Goal: Task Accomplishment & Management: Manage account settings

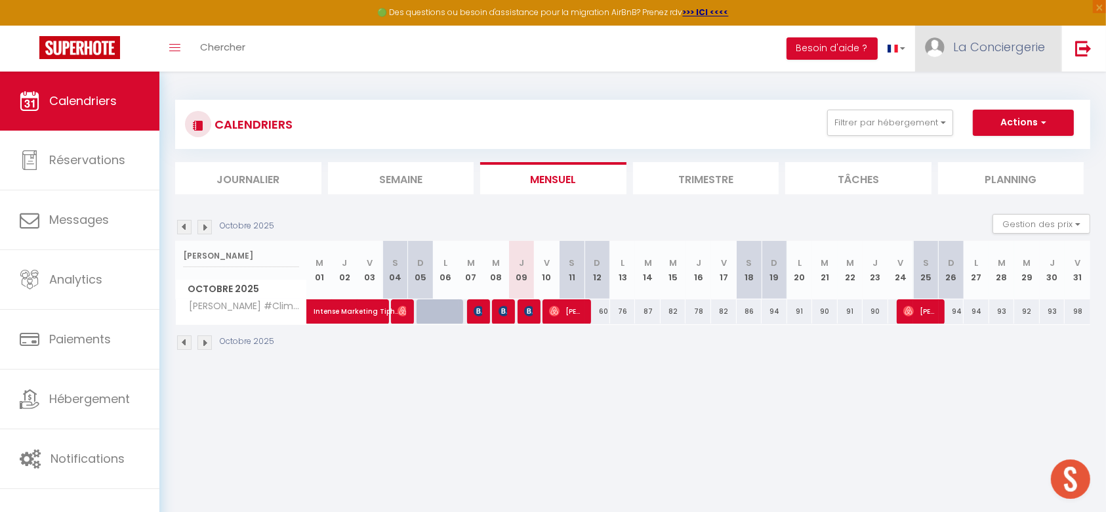
click at [1043, 57] on link "La Conciergerie" at bounding box center [988, 49] width 146 height 46
click at [1016, 104] on link "Équipe" at bounding box center [1008, 115] width 97 height 22
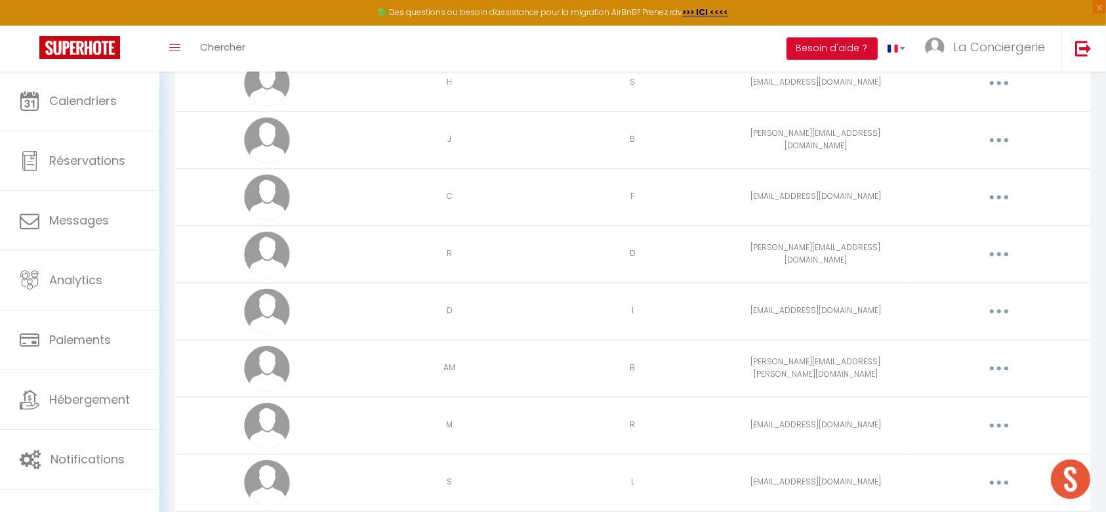
scroll to position [3531, 0]
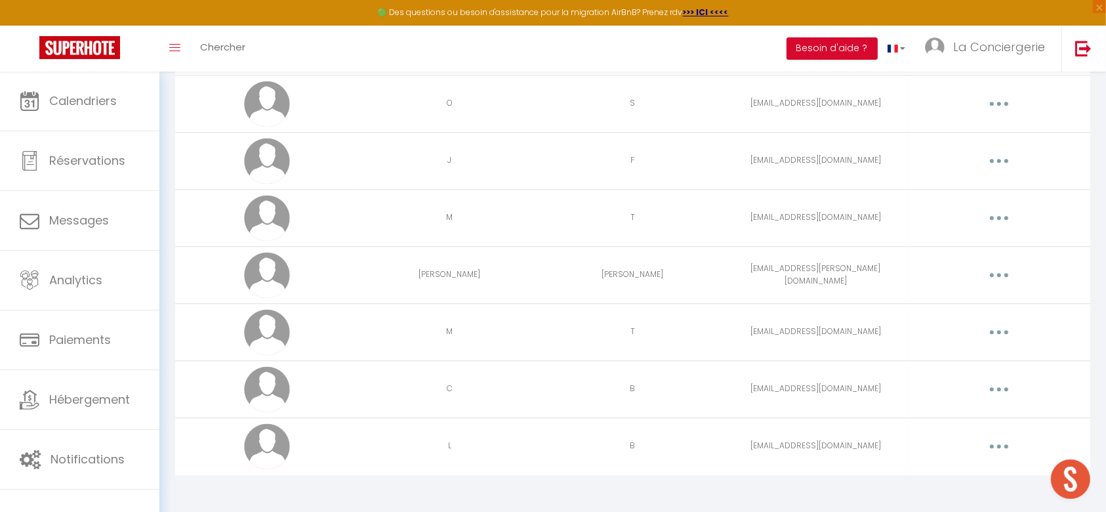
click at [1005, 445] on button "button" at bounding box center [999, 446] width 37 height 21
click at [960, 475] on link "Editer" at bounding box center [965, 476] width 97 height 22
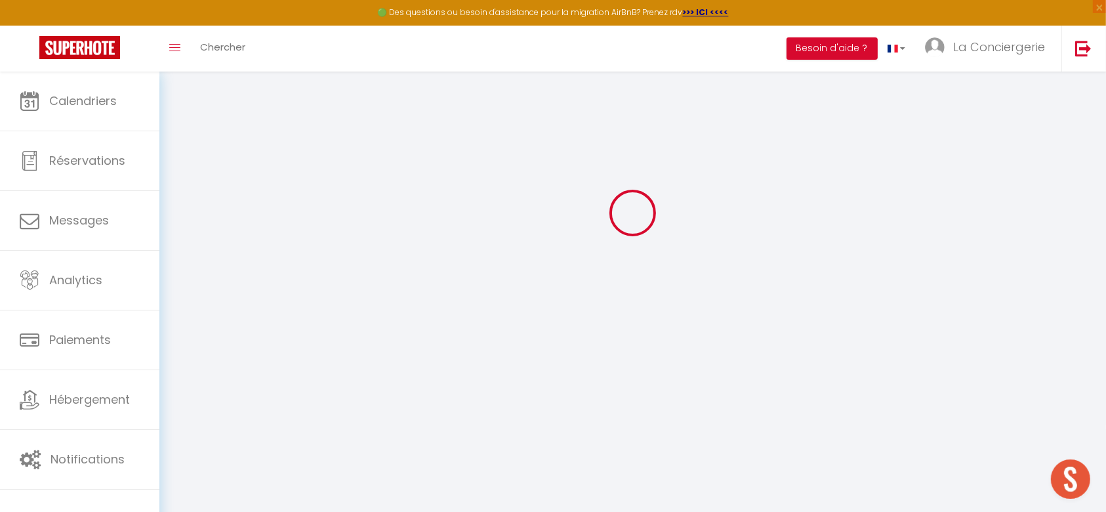
type input "L"
type input "B"
type input "[EMAIL_ADDRESS][DOMAIN_NAME]"
type textarea "[URL][DOMAIN_NAME]"
checkbox input "true"
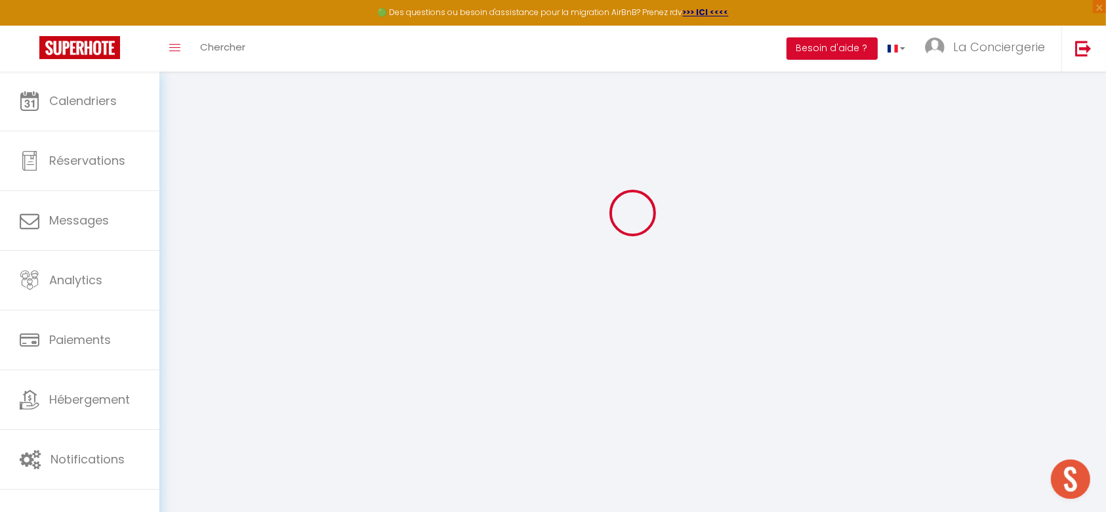
checkbox input "false"
checkbox input "true"
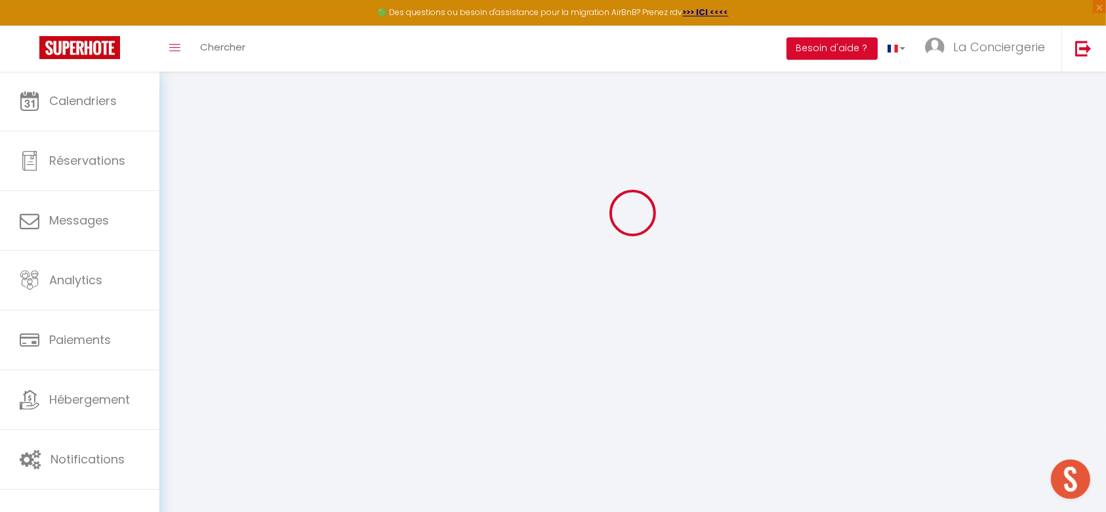
checkbox input "true"
checkbox input "false"
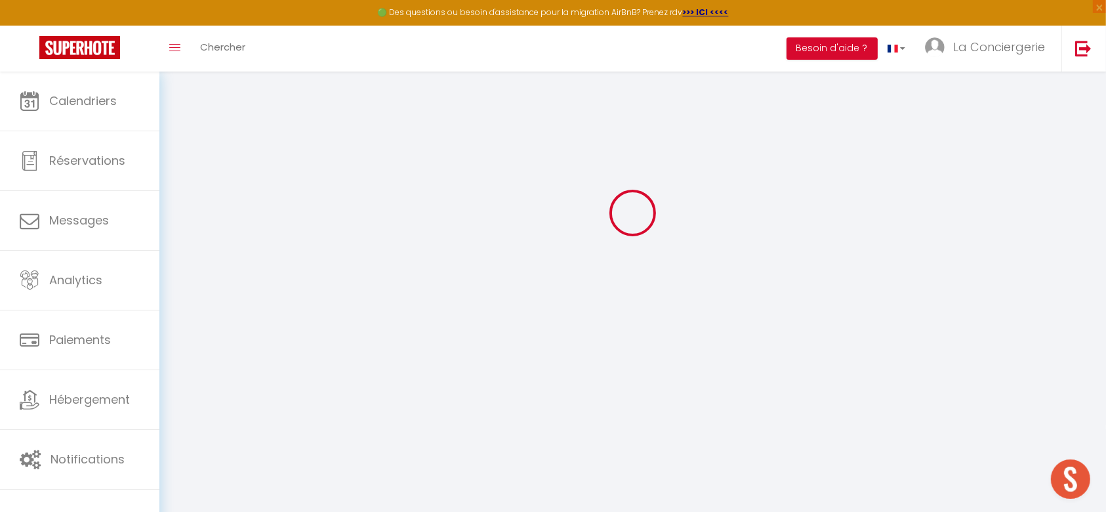
checkbox input "false"
checkbox input "true"
checkbox input "false"
select select
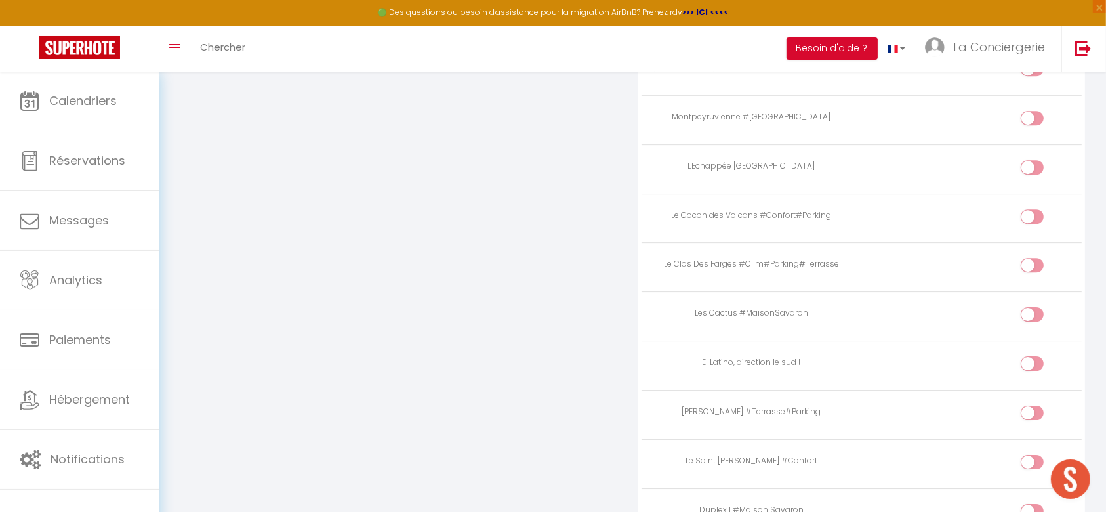
scroll to position [4167, 0]
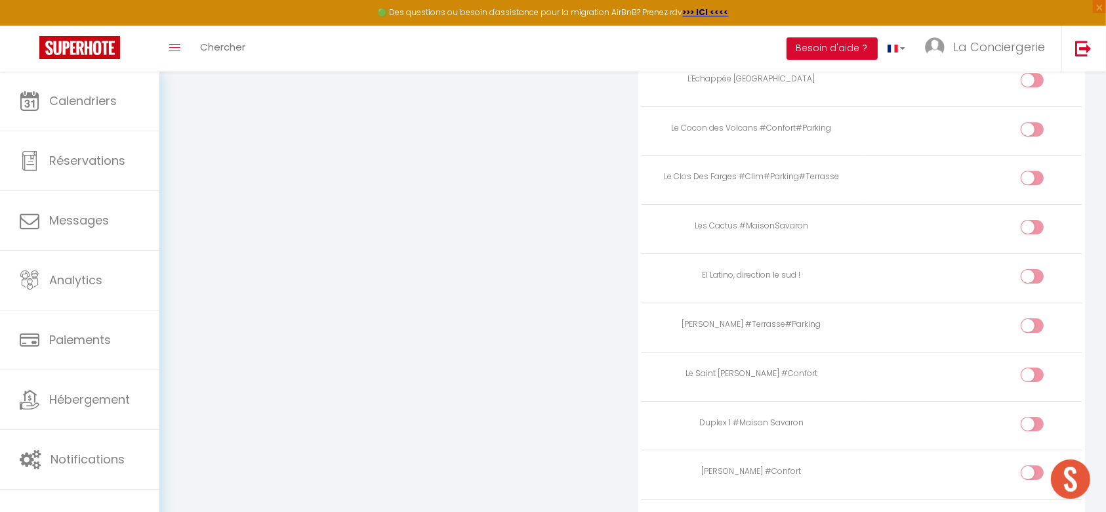
click at [1039, 318] on input "checkbox" at bounding box center [1043, 328] width 23 height 20
checkbox input "true"
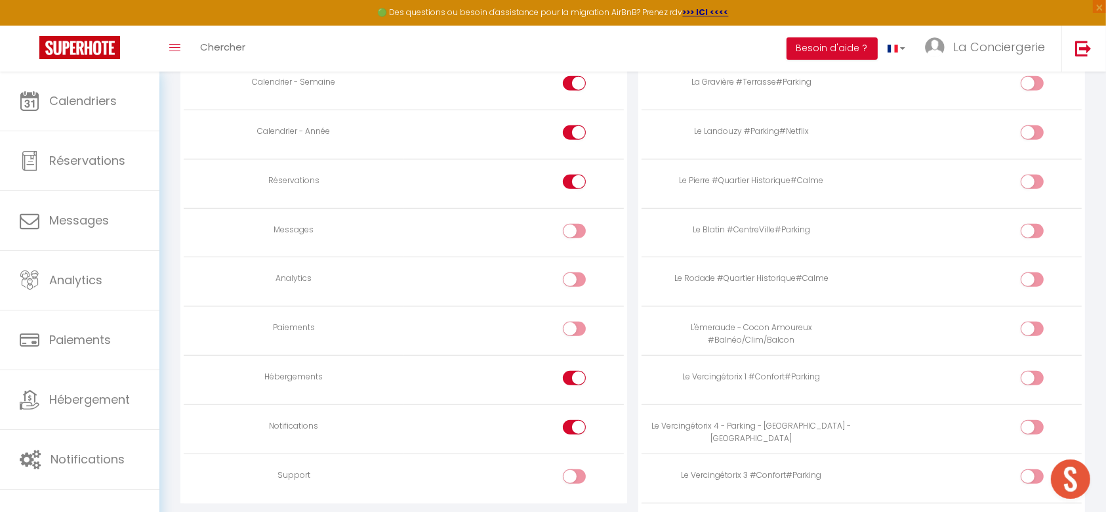
scroll to position [835, 0]
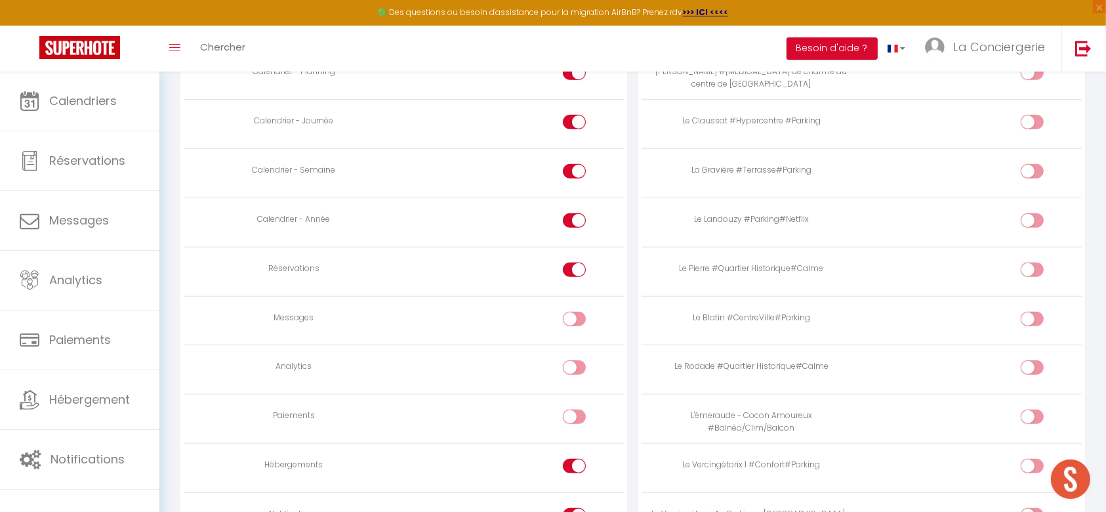
click at [1040, 223] on input "checkbox" at bounding box center [1043, 223] width 23 height 20
checkbox input "true"
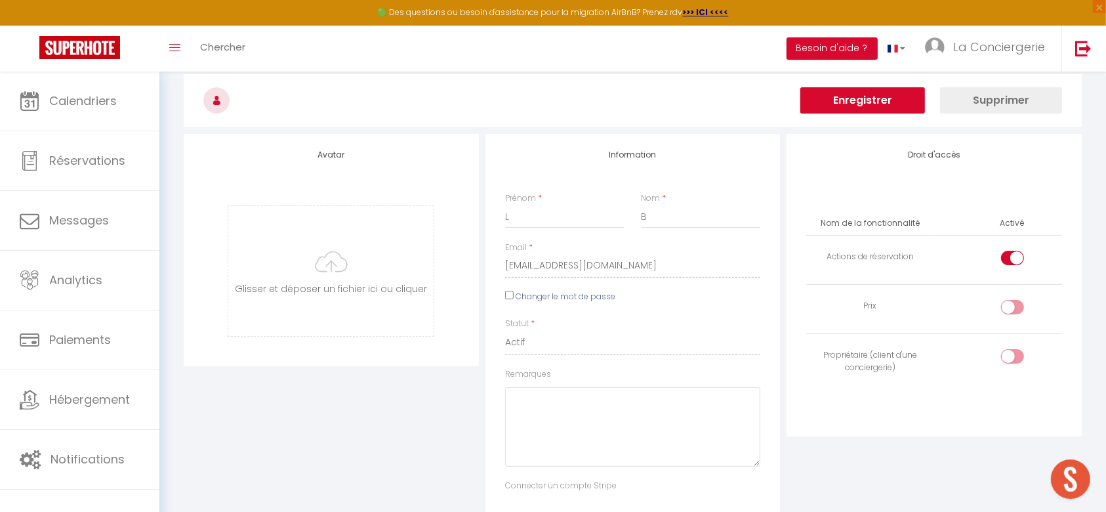
scroll to position [0, 0]
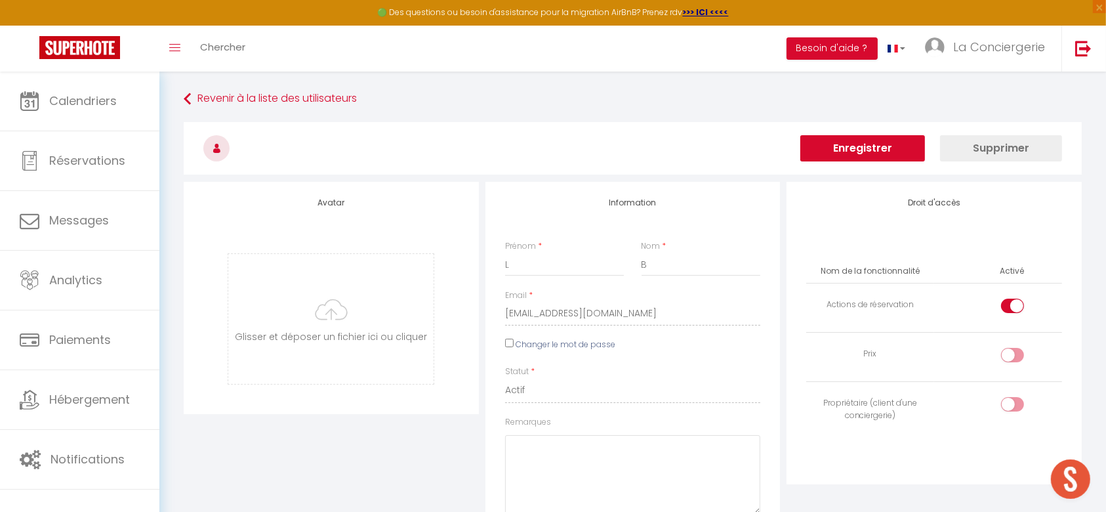
click at [895, 147] on button "Enregistrer" at bounding box center [862, 148] width 125 height 26
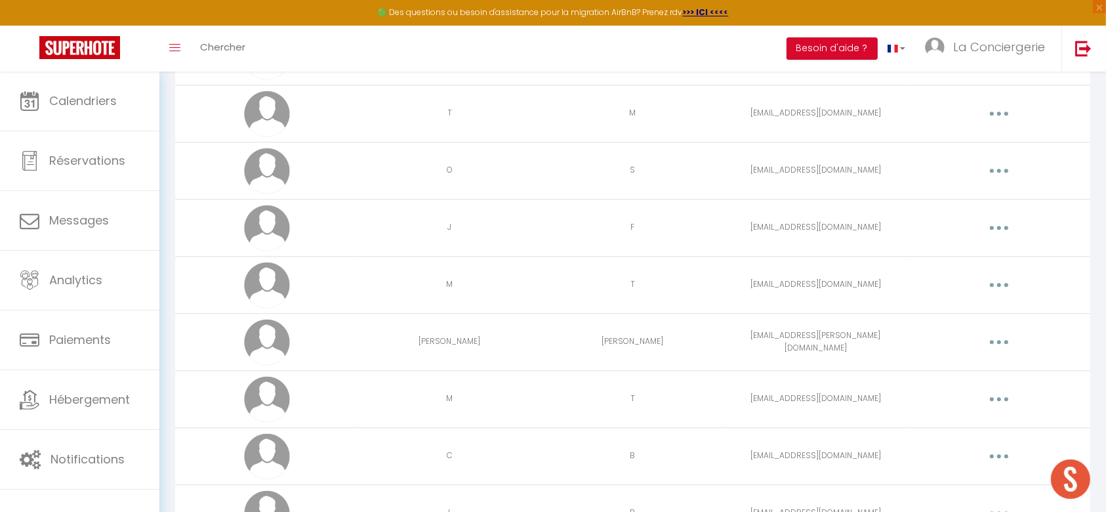
scroll to position [3531, 0]
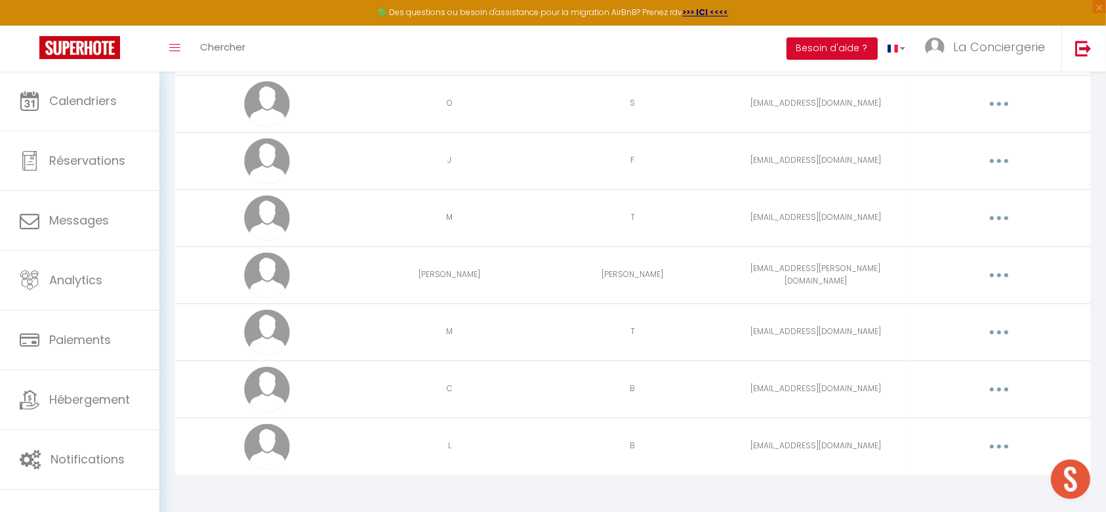
click at [1001, 276] on button "button" at bounding box center [999, 274] width 37 height 21
click at [1001, 294] on link "Editer" at bounding box center [965, 305] width 97 height 22
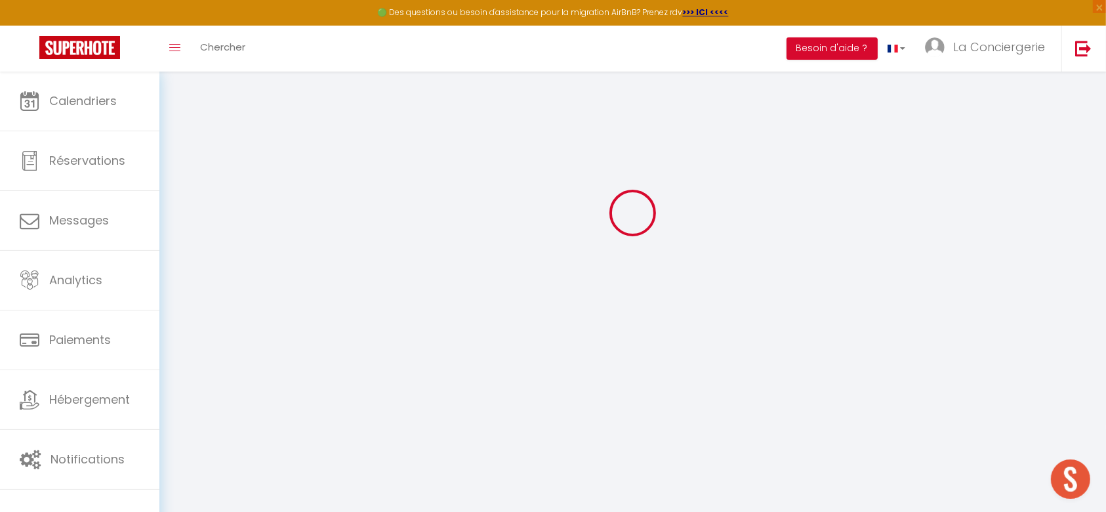
type input "[PERSON_NAME]"
type input "[EMAIL_ADDRESS][PERSON_NAME][DOMAIN_NAME]"
type textarea "[URL][DOMAIN_NAME]"
checkbox input "true"
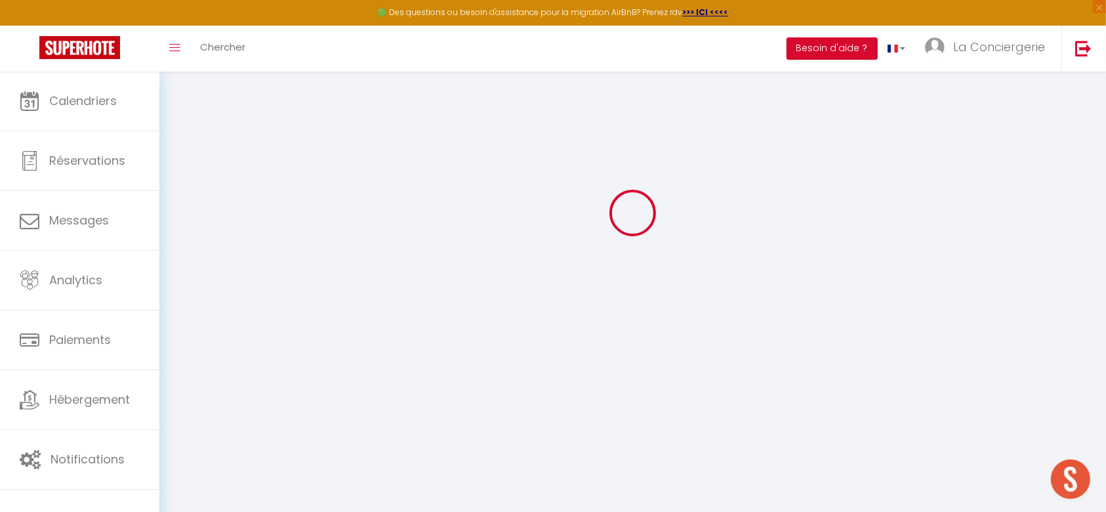
checkbox input "false"
checkbox input "true"
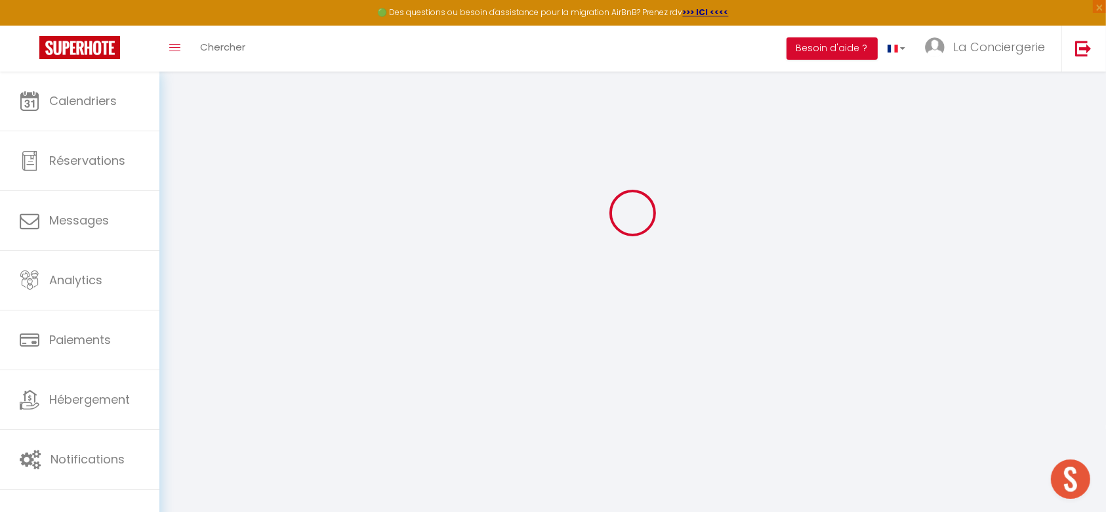
checkbox input "true"
checkbox input "false"
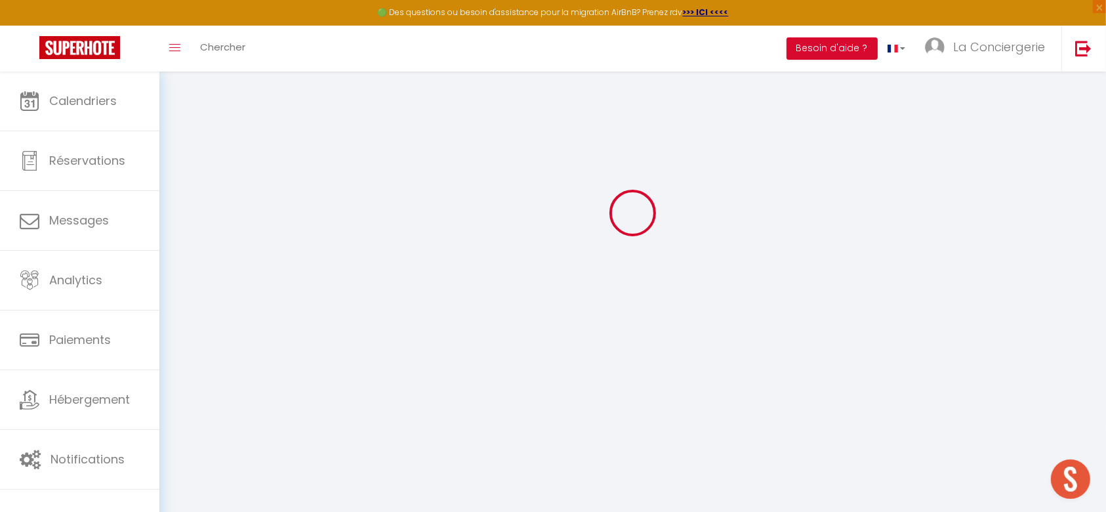
checkbox input "false"
checkbox input "true"
checkbox input "false"
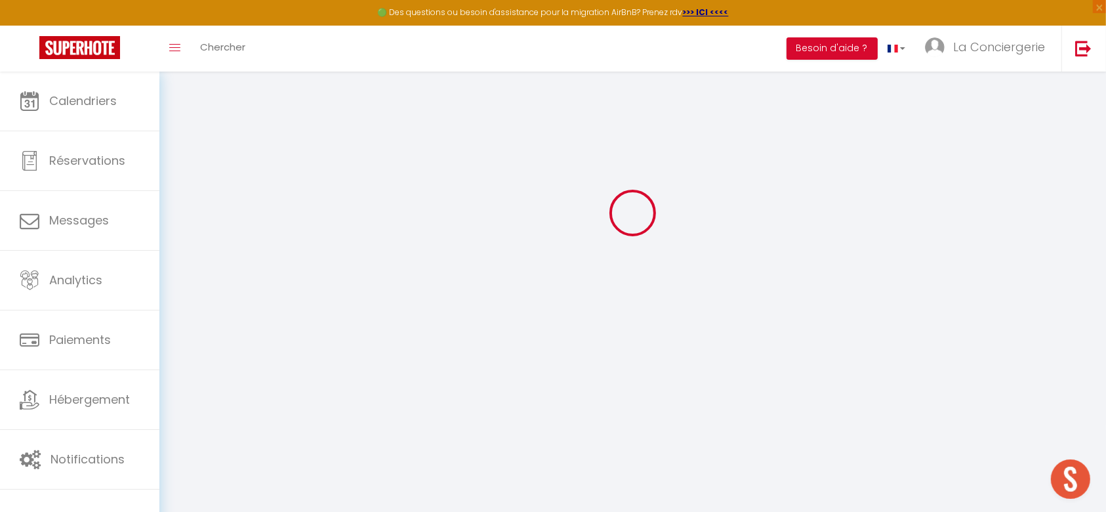
select select
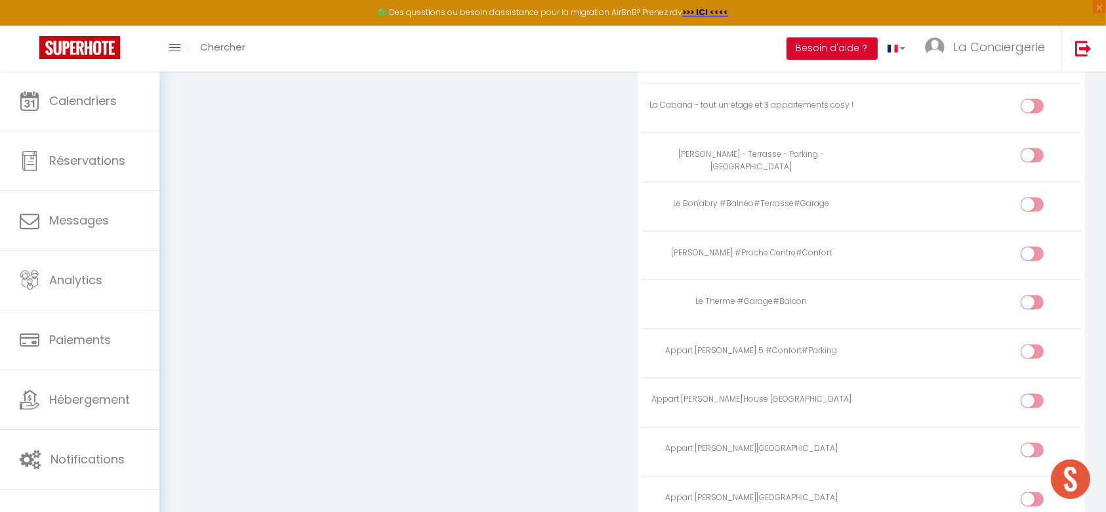
scroll to position [2156, 0]
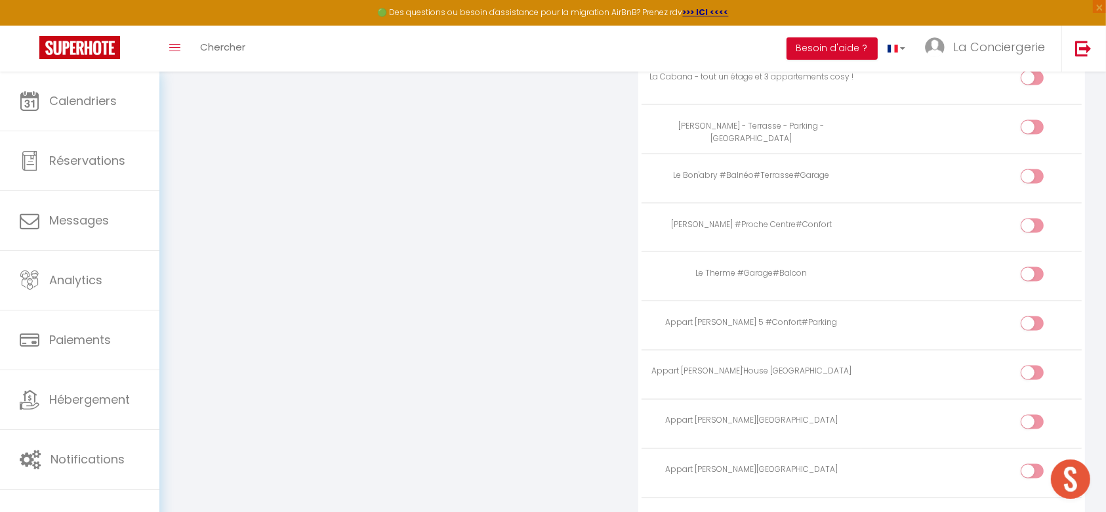
click at [1030, 218] on div at bounding box center [1032, 225] width 23 height 14
click at [1032, 218] on input "checkbox" at bounding box center [1043, 228] width 23 height 20
checkbox input "true"
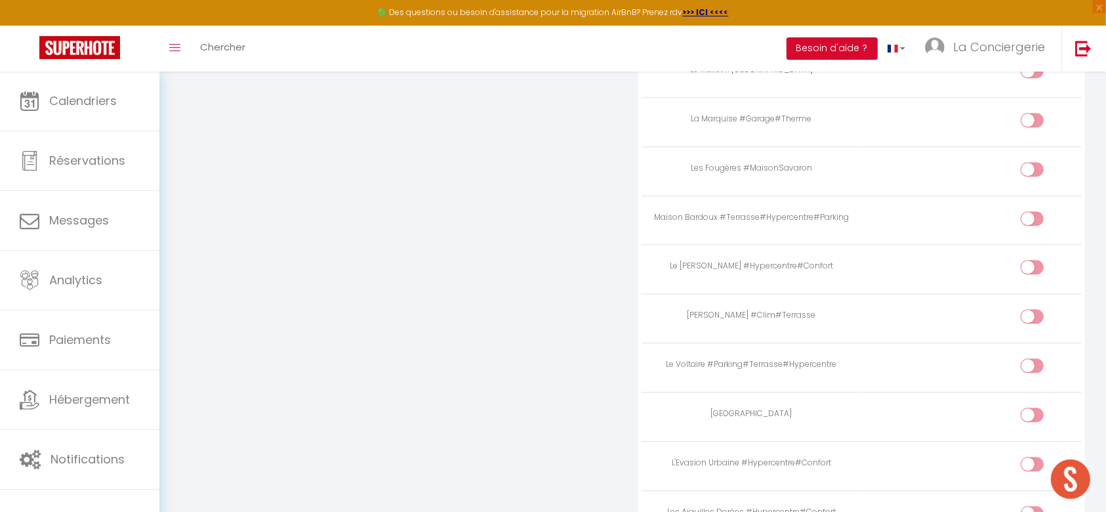
scroll to position [3468, 0]
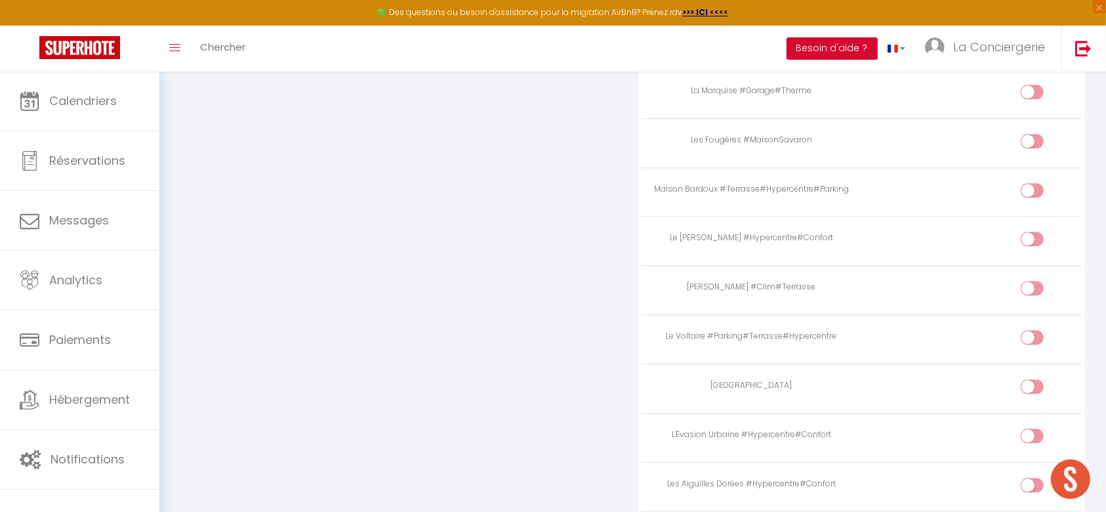
click at [1026, 232] on div at bounding box center [1032, 239] width 23 height 14
click at [1032, 232] on input "checkbox" at bounding box center [1043, 242] width 23 height 20
checkbox input "true"
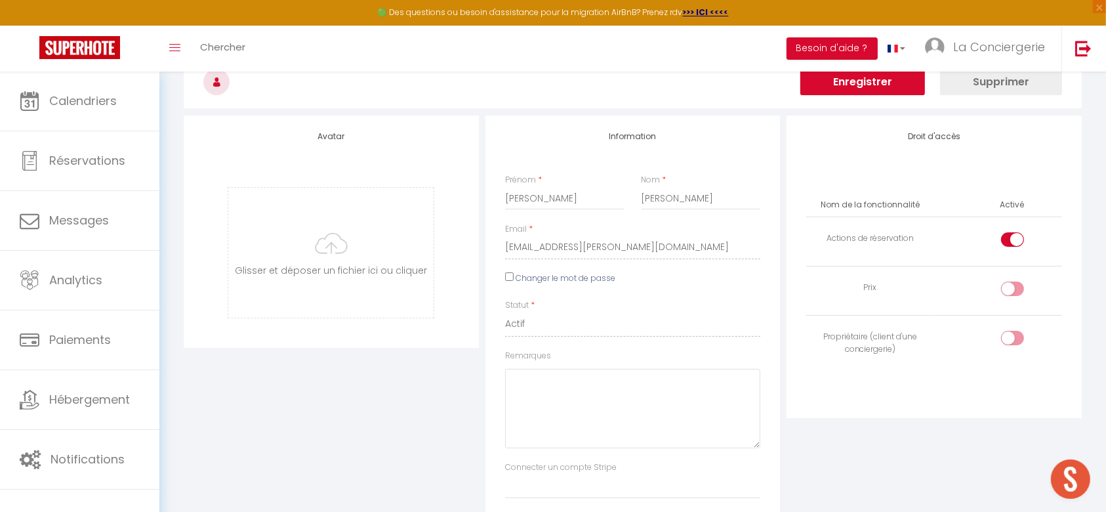
scroll to position [0, 0]
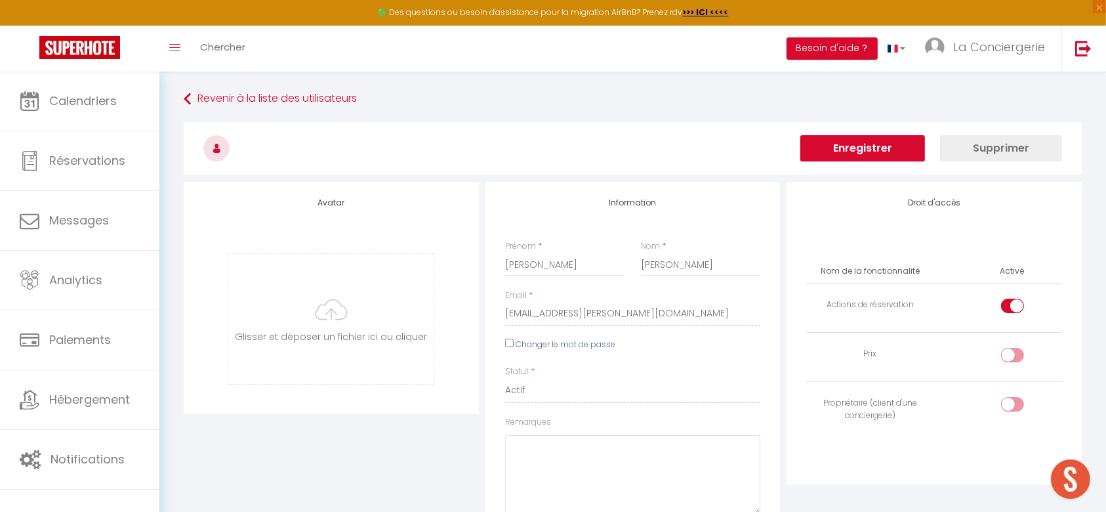
click at [898, 155] on button "Enregistrer" at bounding box center [862, 148] width 125 height 26
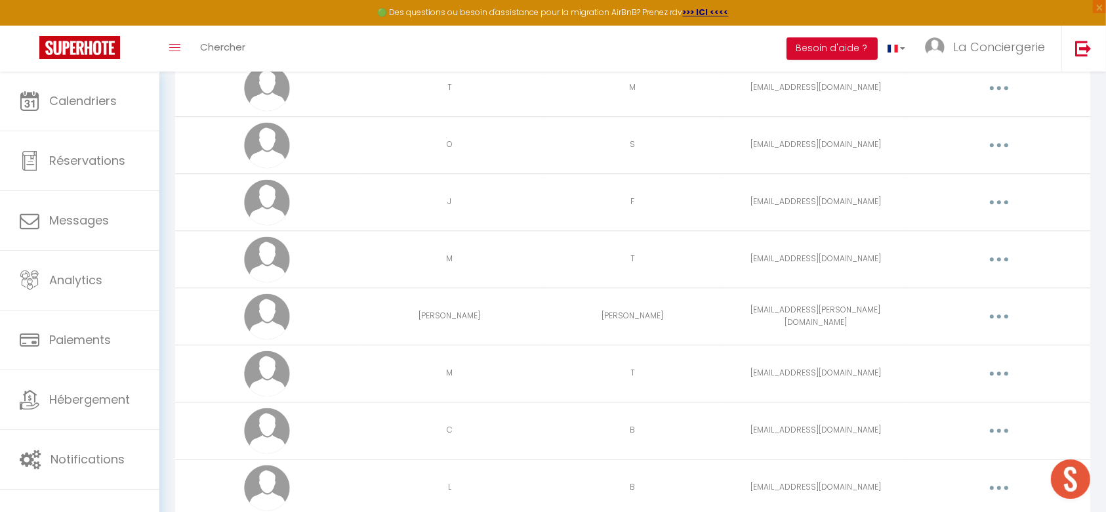
scroll to position [3531, 0]
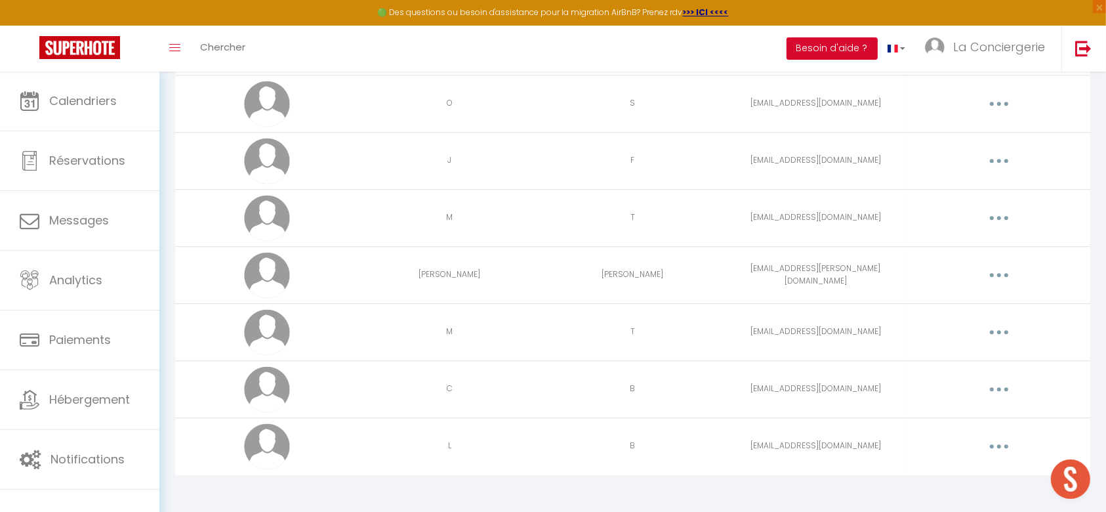
click at [1004, 448] on button "button" at bounding box center [999, 446] width 37 height 21
click at [970, 471] on link "Editer" at bounding box center [965, 476] width 97 height 22
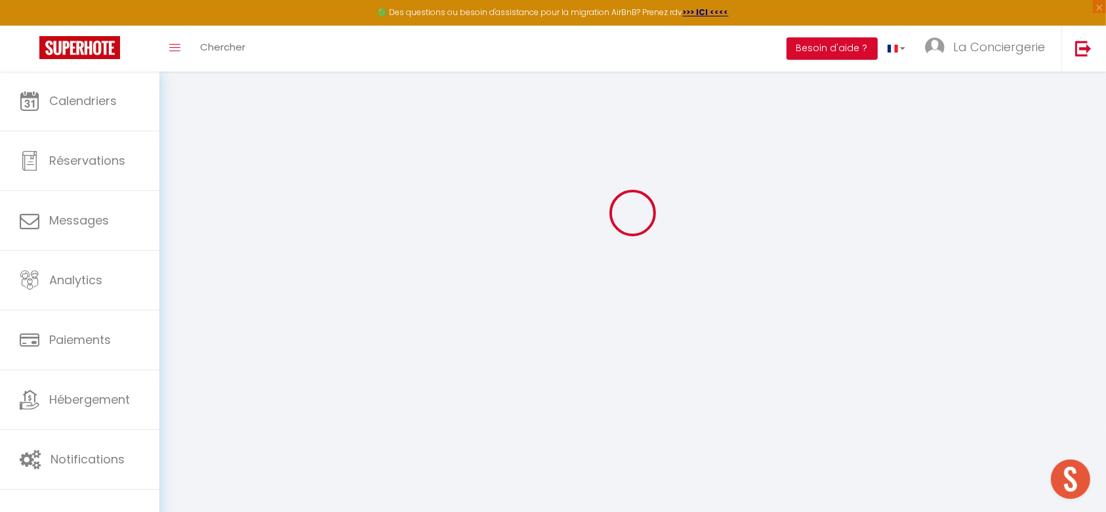
type input "L"
type input "B"
type input "[EMAIL_ADDRESS][DOMAIN_NAME]"
type textarea "[URL][DOMAIN_NAME]"
checkbox input "true"
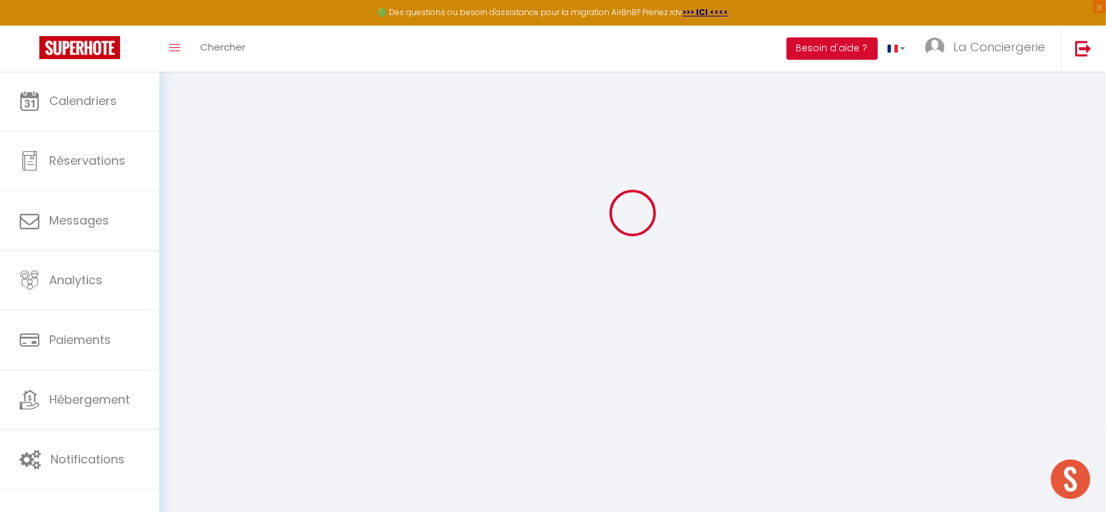
checkbox input "false"
checkbox input "true"
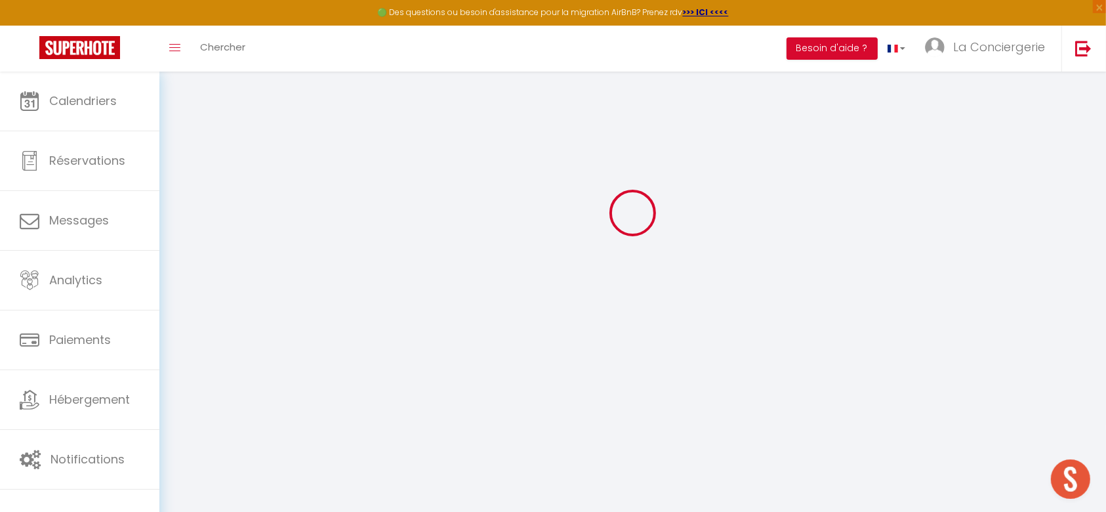
checkbox input "true"
checkbox input "false"
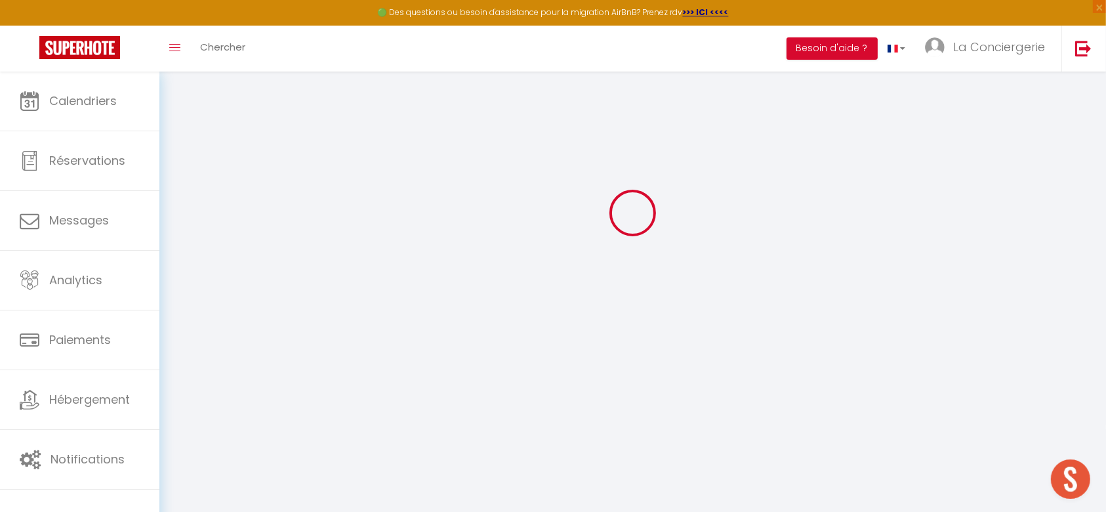
checkbox input "false"
checkbox input "true"
checkbox input "false"
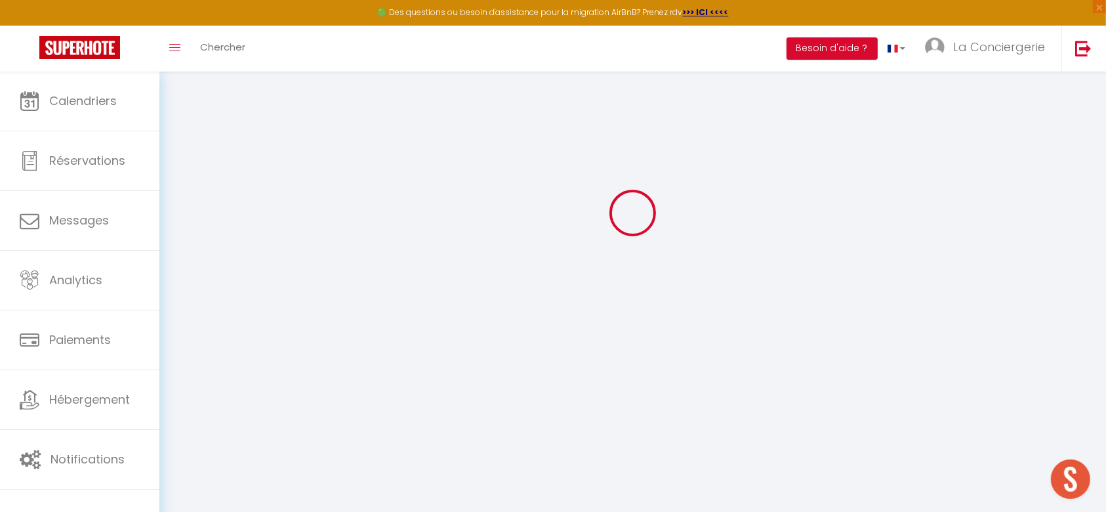
select select
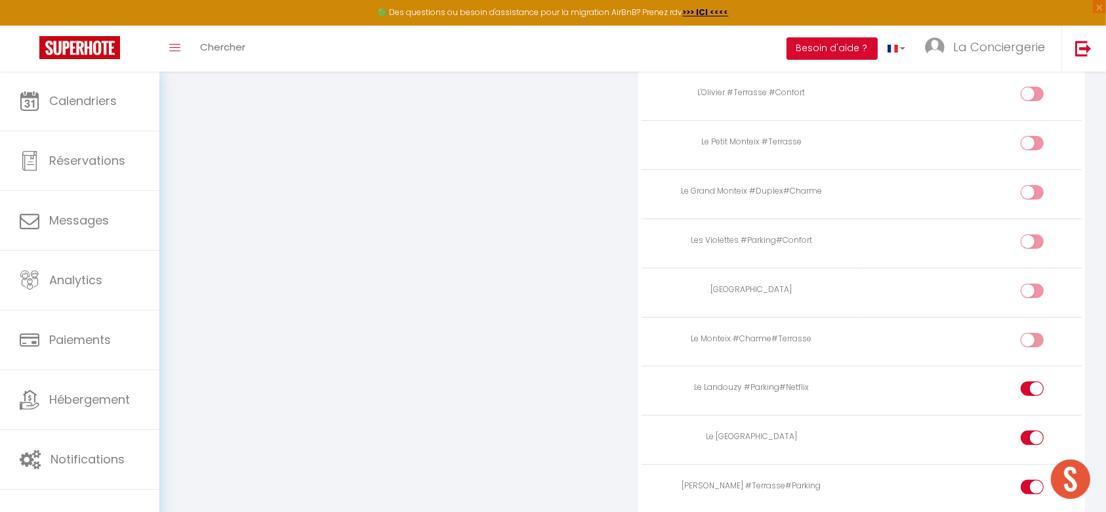
scroll to position [5209, 0]
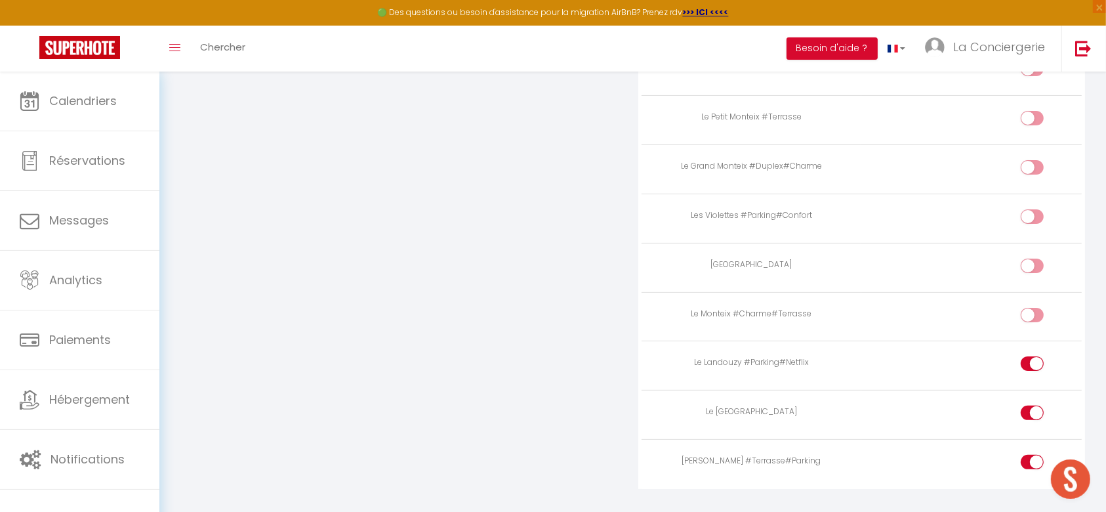
click at [1027, 356] on div at bounding box center [1032, 363] width 23 height 14
click at [1032, 356] on input "checkbox" at bounding box center [1043, 366] width 23 height 20
checkbox input "false"
click at [1029, 455] on div at bounding box center [1032, 462] width 23 height 14
click at [1032, 455] on input "checkbox" at bounding box center [1043, 465] width 23 height 20
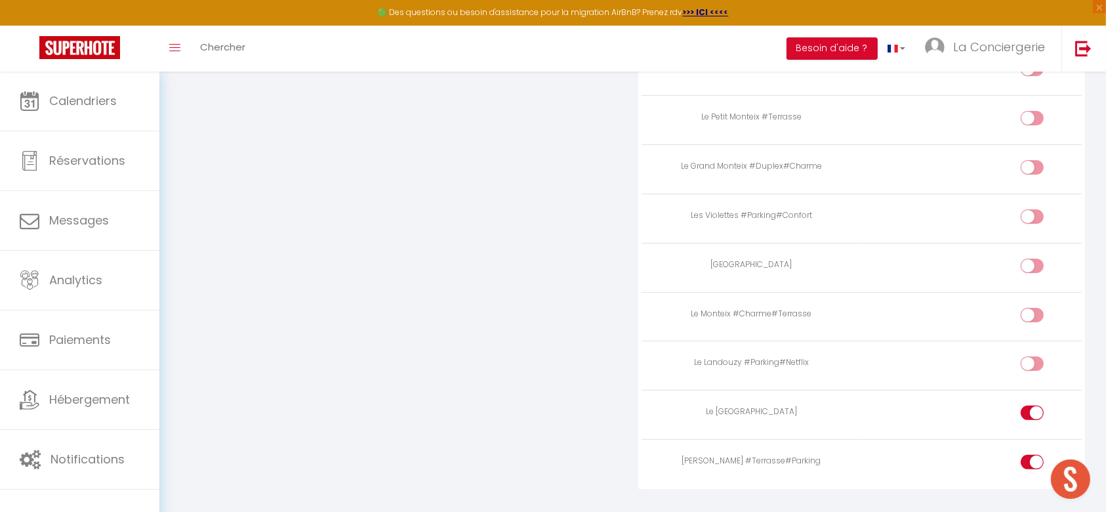
checkbox input "false"
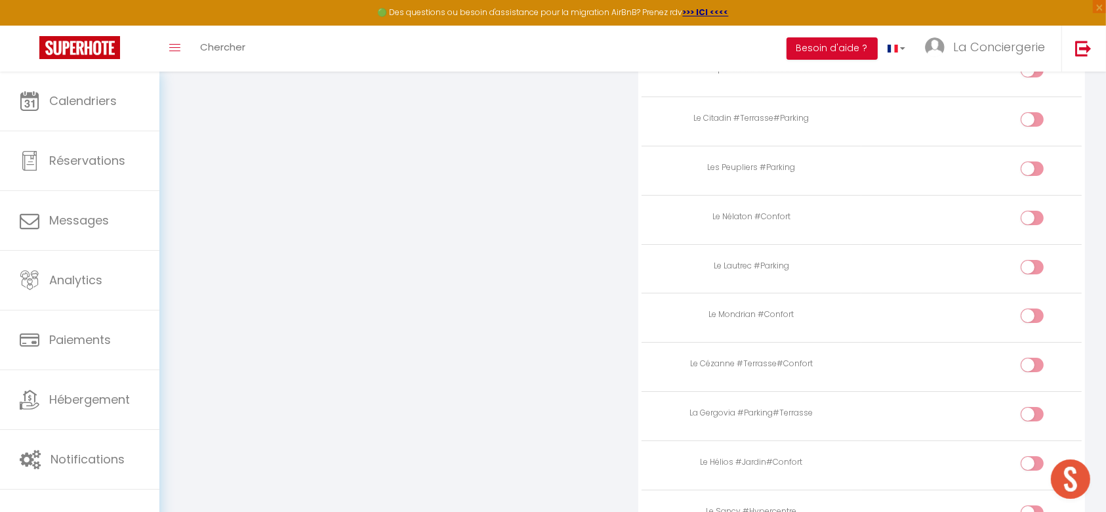
scroll to position [4597, 0]
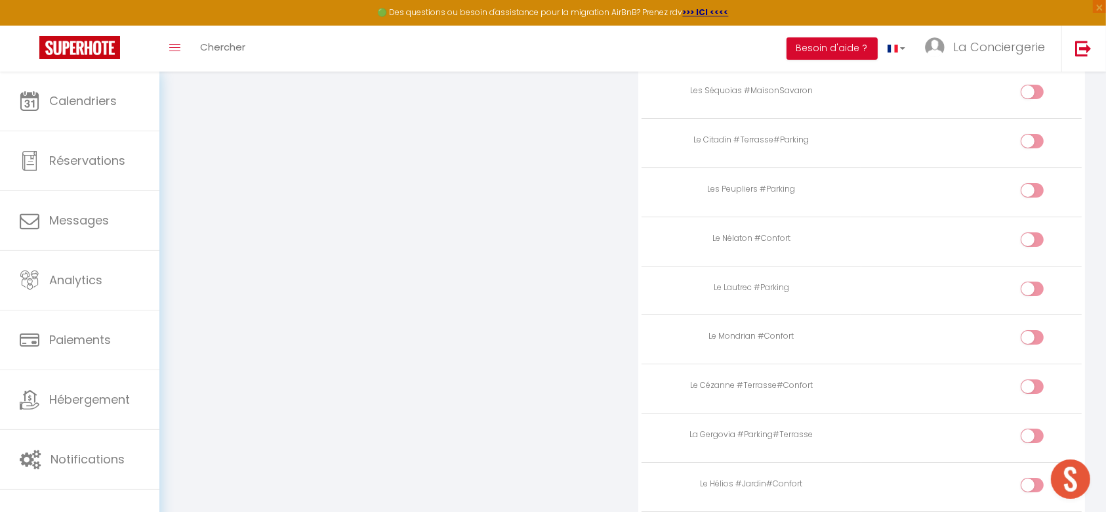
click at [1036, 330] on input "checkbox" at bounding box center [1043, 340] width 23 height 20
checkbox input "true"
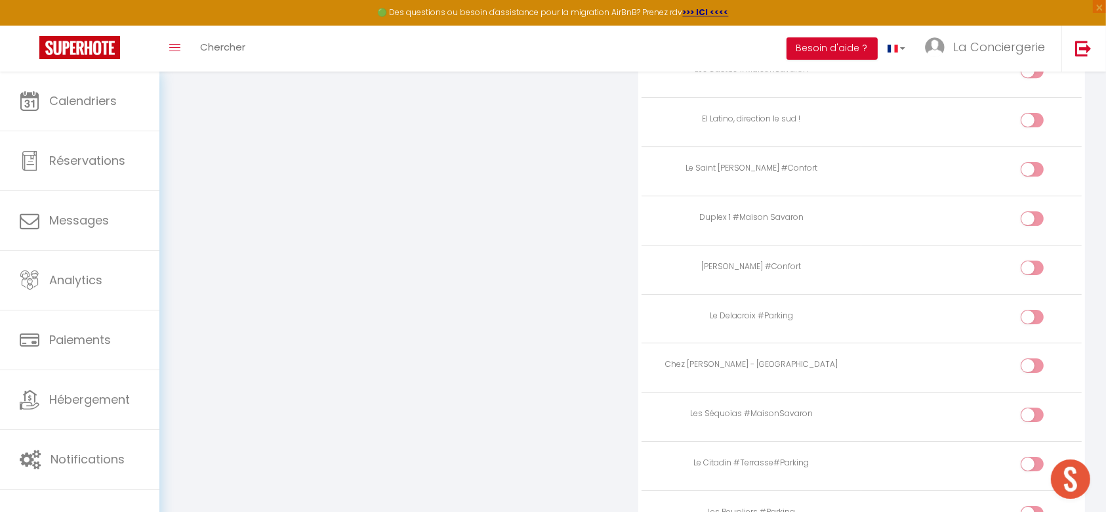
scroll to position [4247, 0]
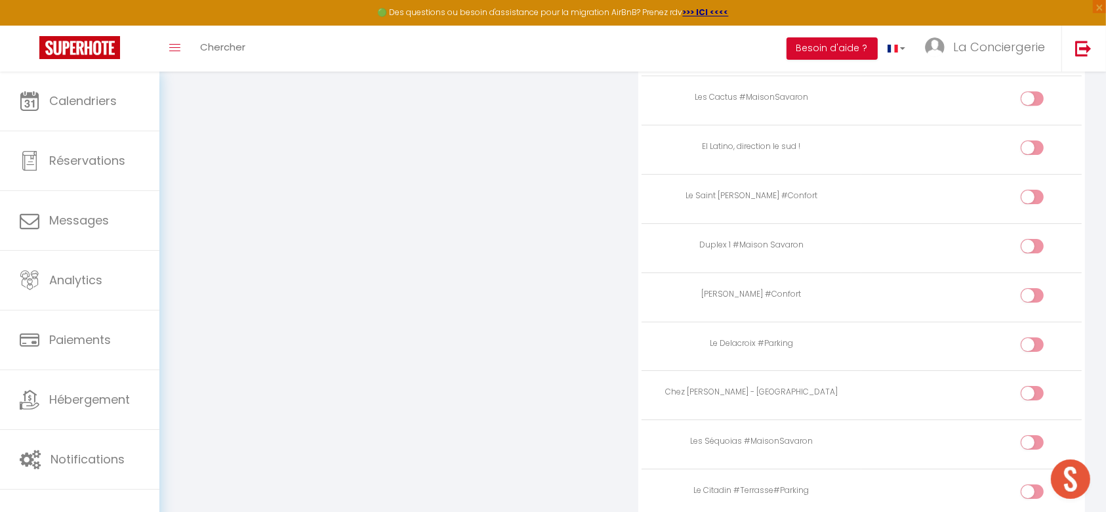
click at [1037, 288] on input "checkbox" at bounding box center [1043, 298] width 23 height 20
checkbox input "true"
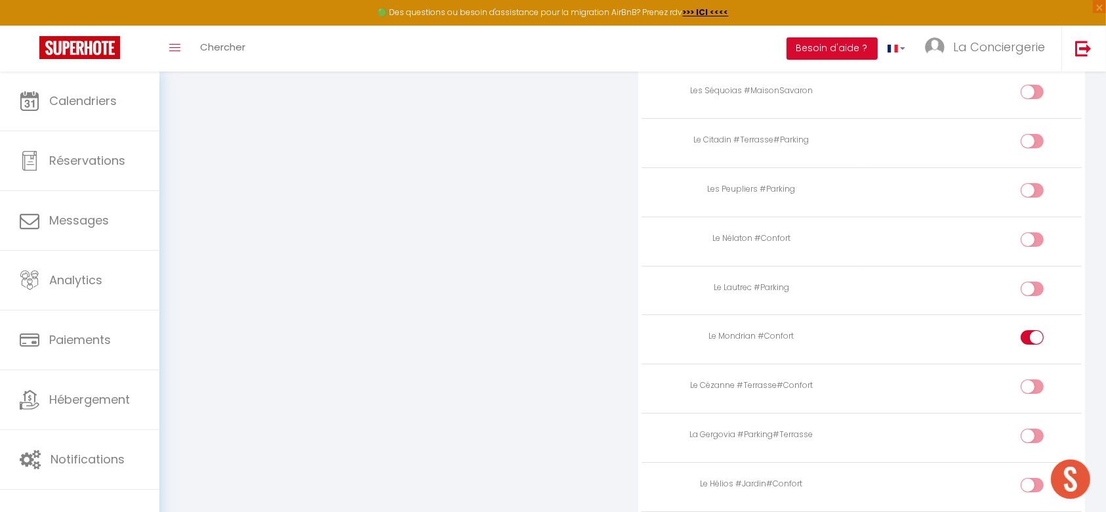
scroll to position [4684, 0]
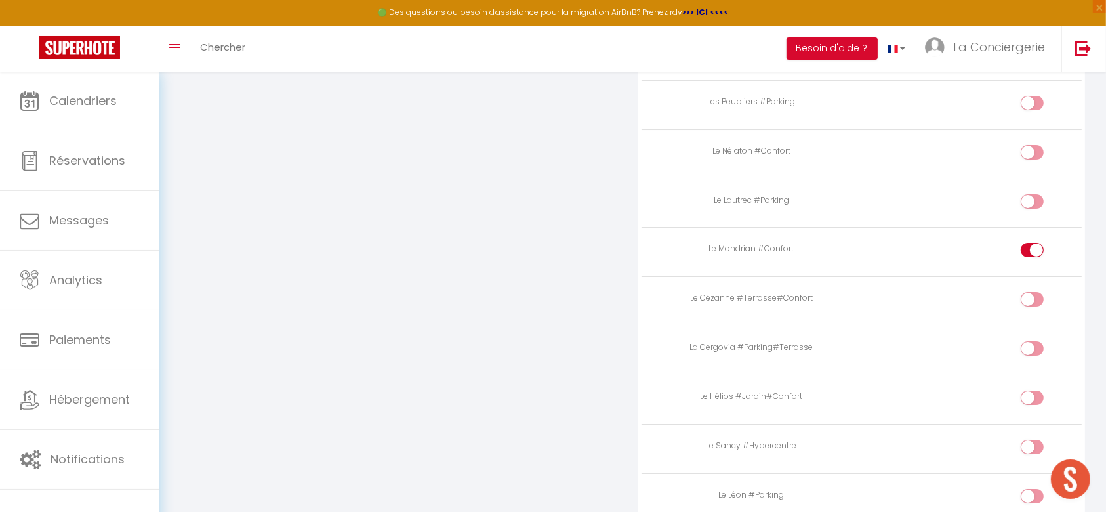
click at [1032, 292] on input "checkbox" at bounding box center [1043, 302] width 23 height 20
checkbox input "true"
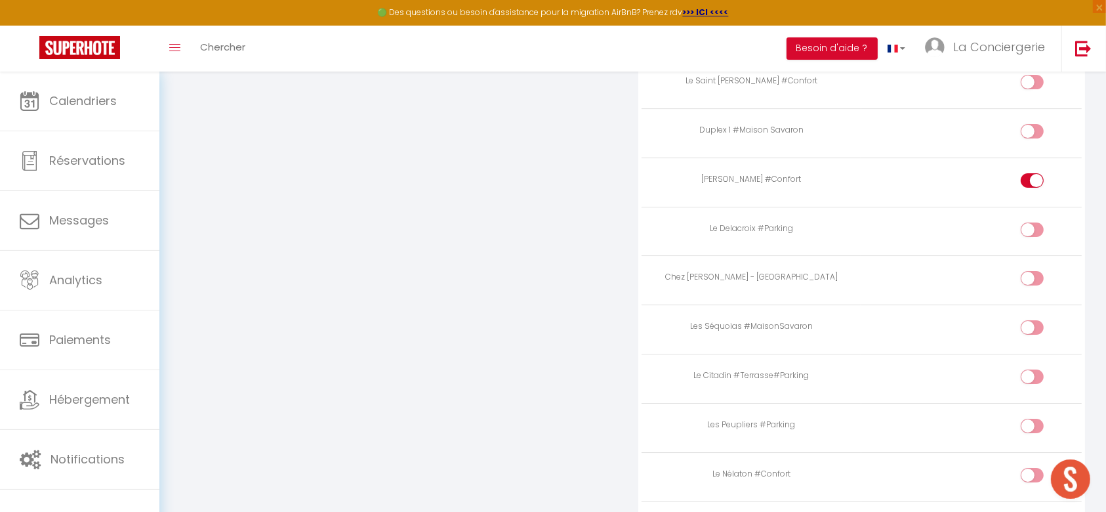
scroll to position [4335, 0]
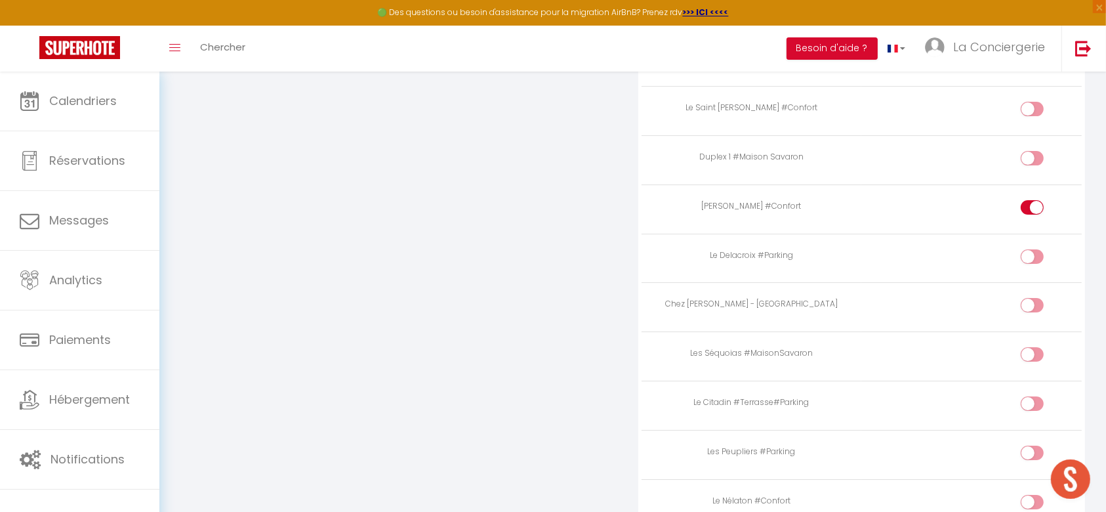
click at [1030, 249] on div at bounding box center [1032, 256] width 23 height 14
click at [1032, 249] on input "checkbox" at bounding box center [1043, 259] width 23 height 20
checkbox input "true"
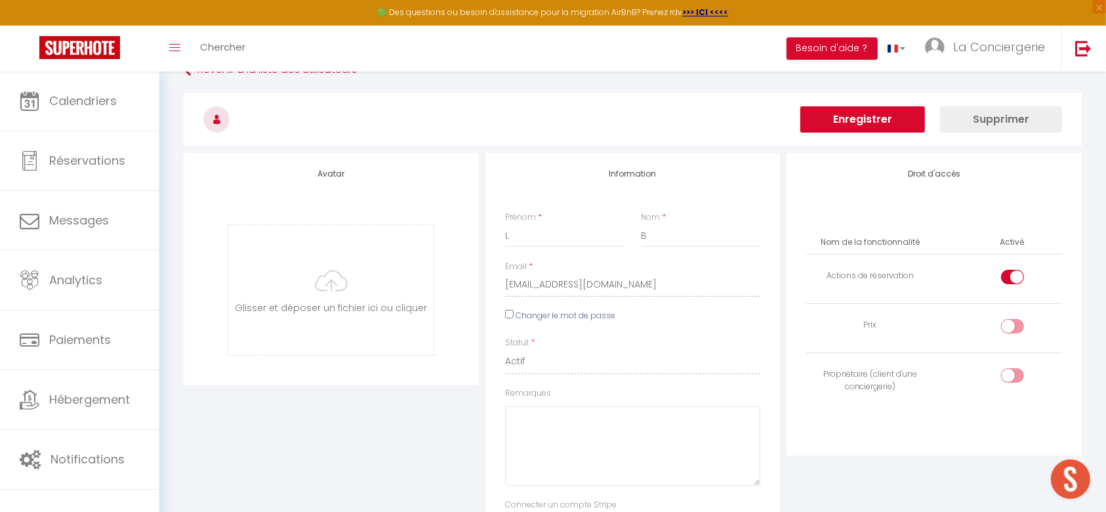
scroll to position [0, 0]
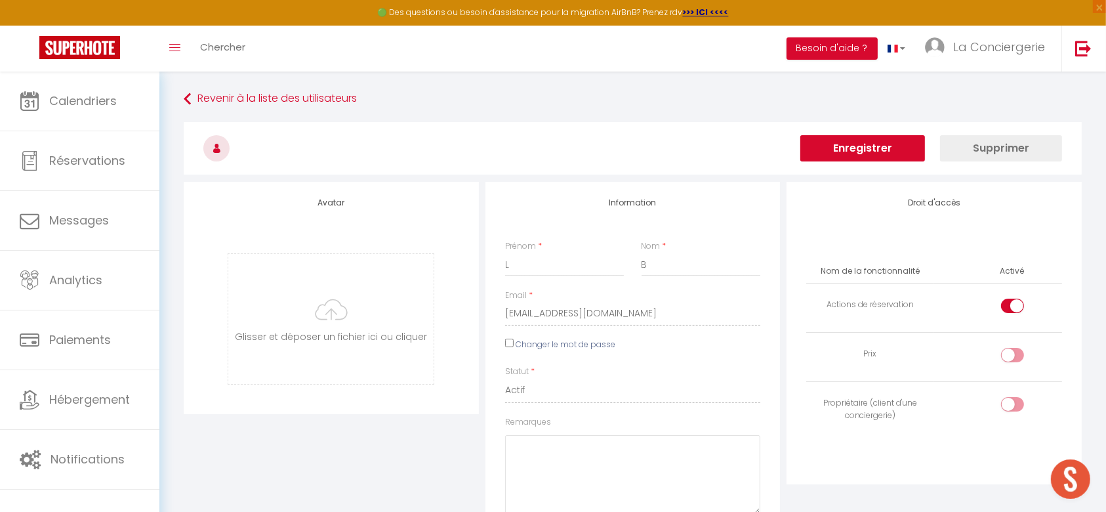
click at [859, 142] on button "Enregistrer" at bounding box center [862, 148] width 125 height 26
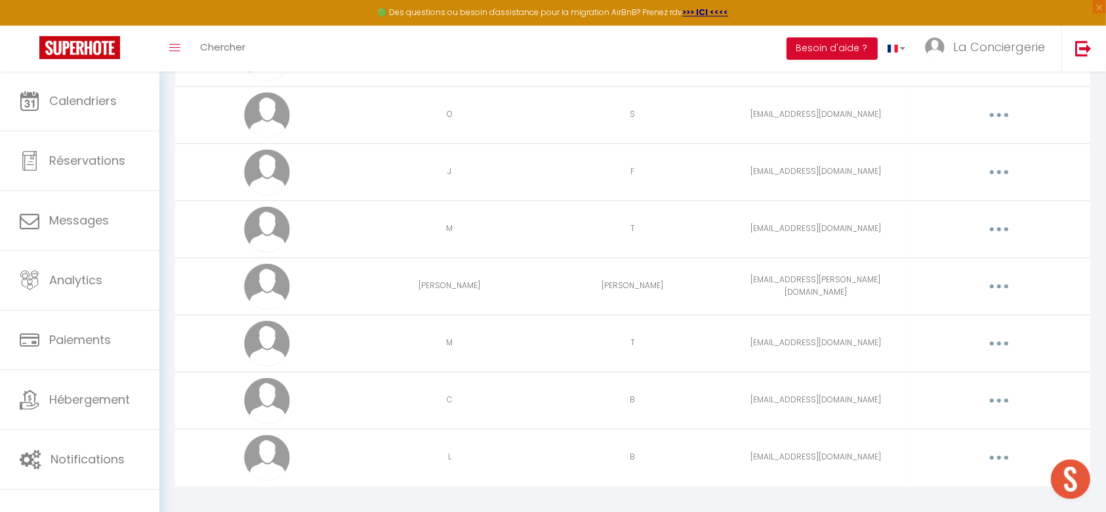
scroll to position [3531, 0]
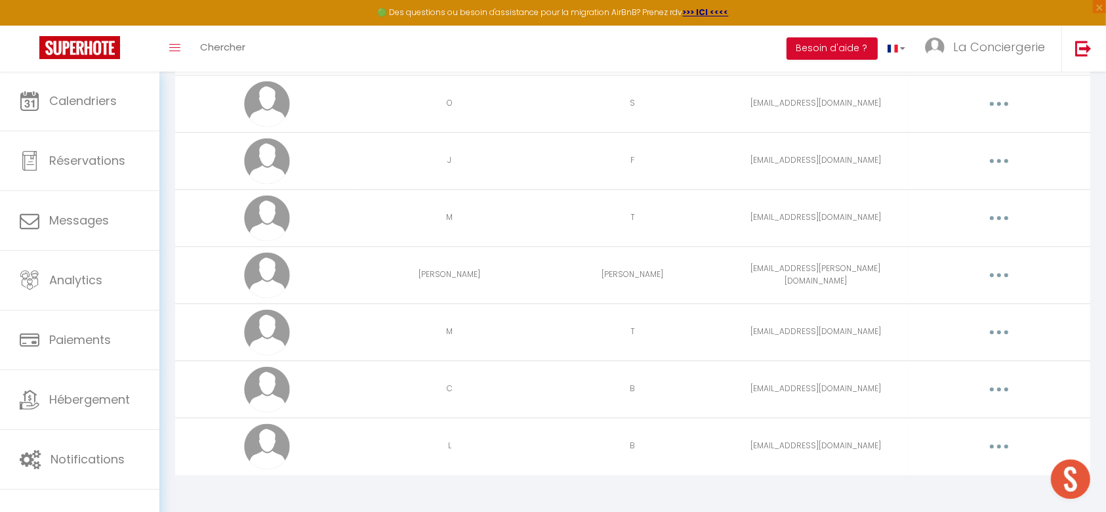
click at [1001, 273] on icon "button" at bounding box center [999, 275] width 4 height 4
click at [964, 308] on link "Editer" at bounding box center [965, 305] width 97 height 22
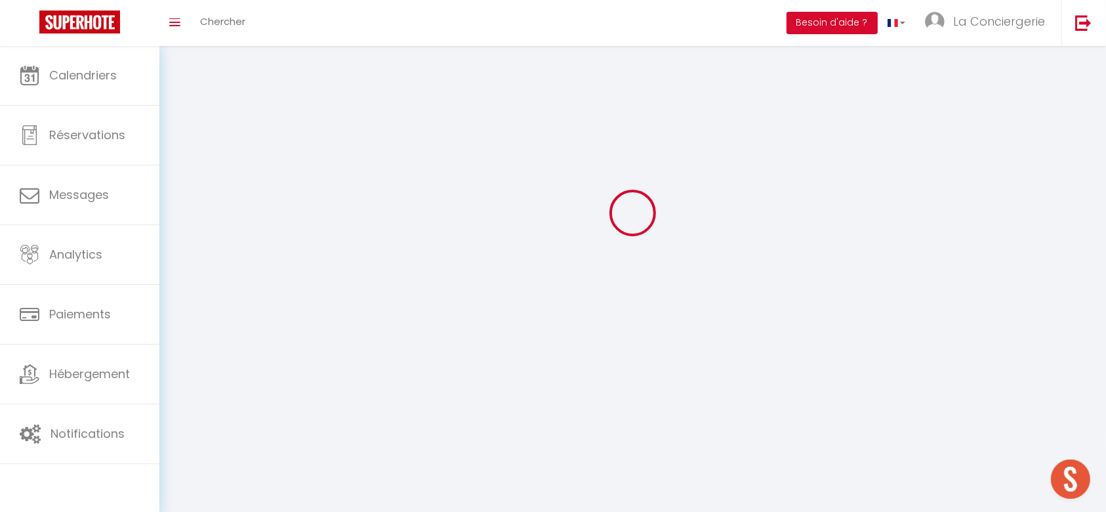
scroll to position [72, 0]
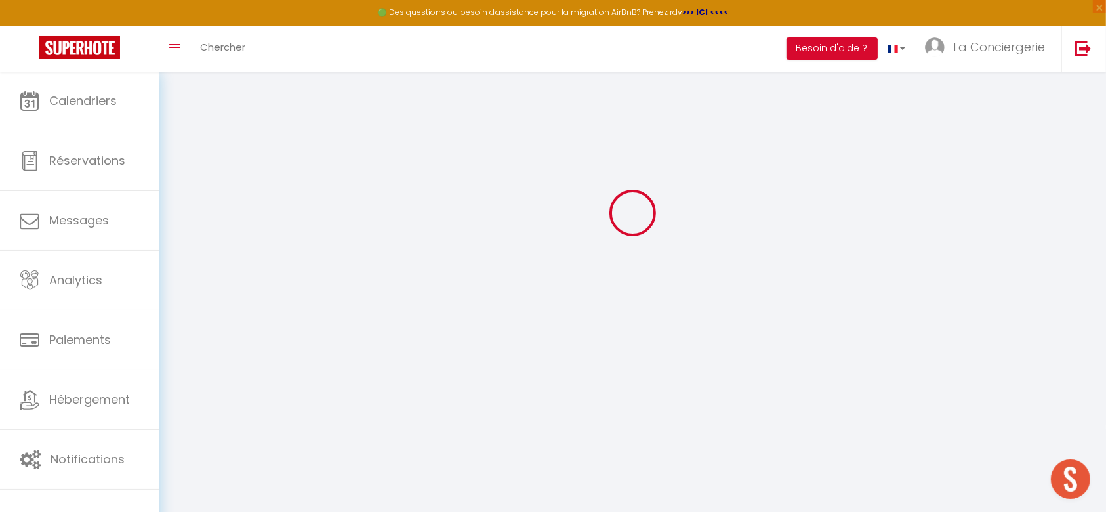
type input "[PERSON_NAME]"
type input "[EMAIL_ADDRESS][PERSON_NAME][DOMAIN_NAME]"
type textarea "[URL][DOMAIN_NAME]"
checkbox input "true"
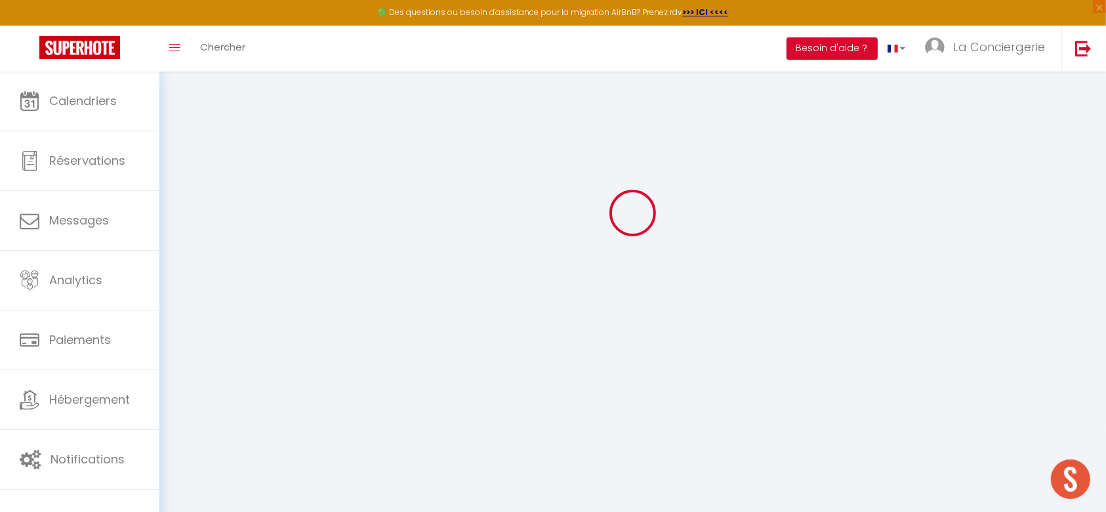
checkbox input "false"
checkbox input "true"
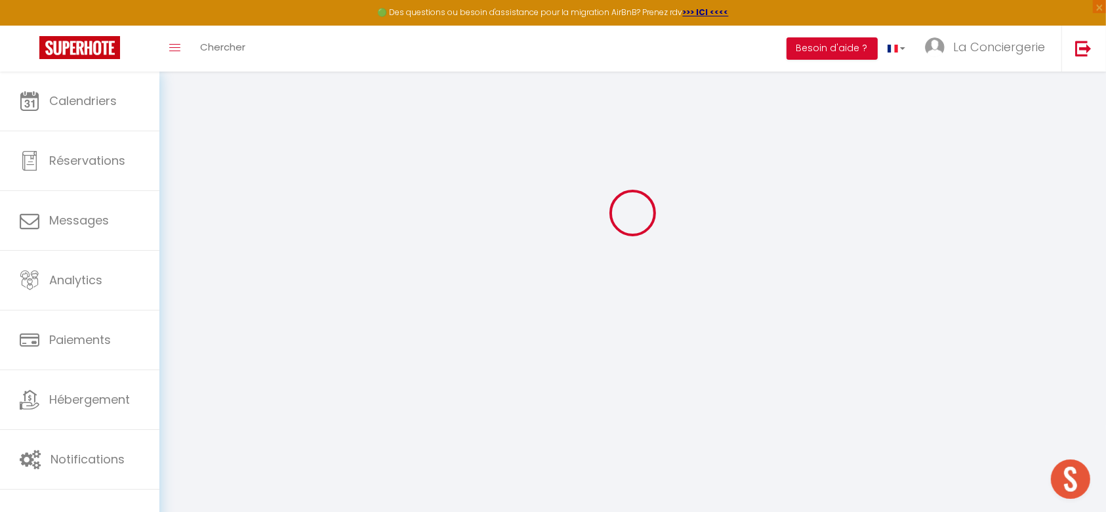
checkbox input "true"
checkbox input "false"
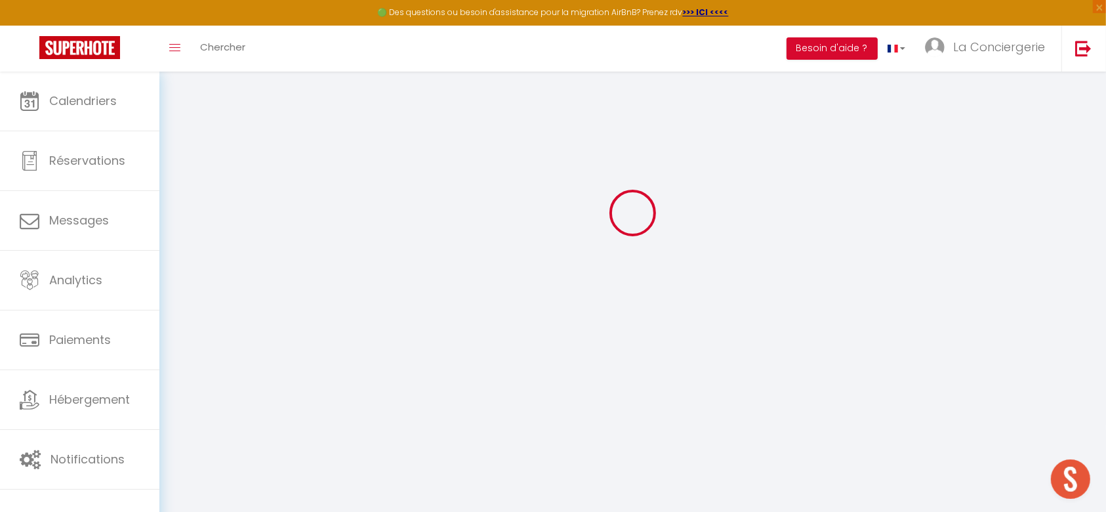
checkbox input "false"
checkbox input "true"
checkbox input "false"
select select
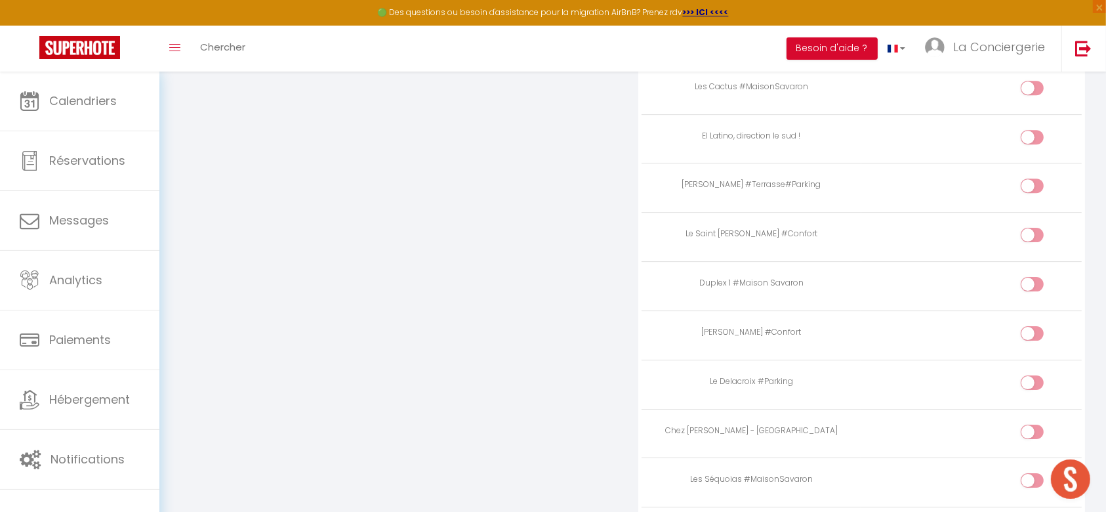
scroll to position [4072, 0]
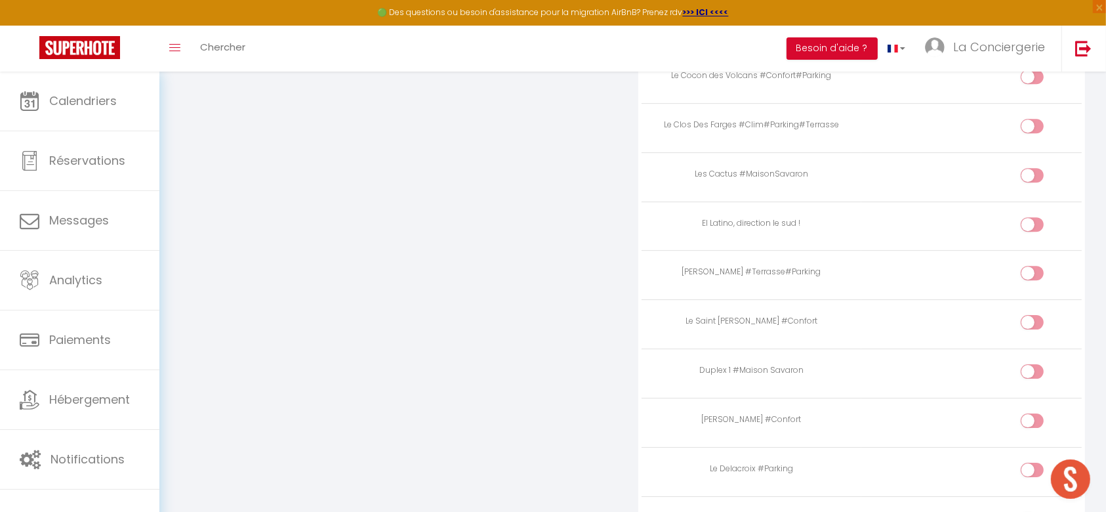
click at [1035, 266] on input "checkbox" at bounding box center [1043, 276] width 23 height 20
checkbox input "true"
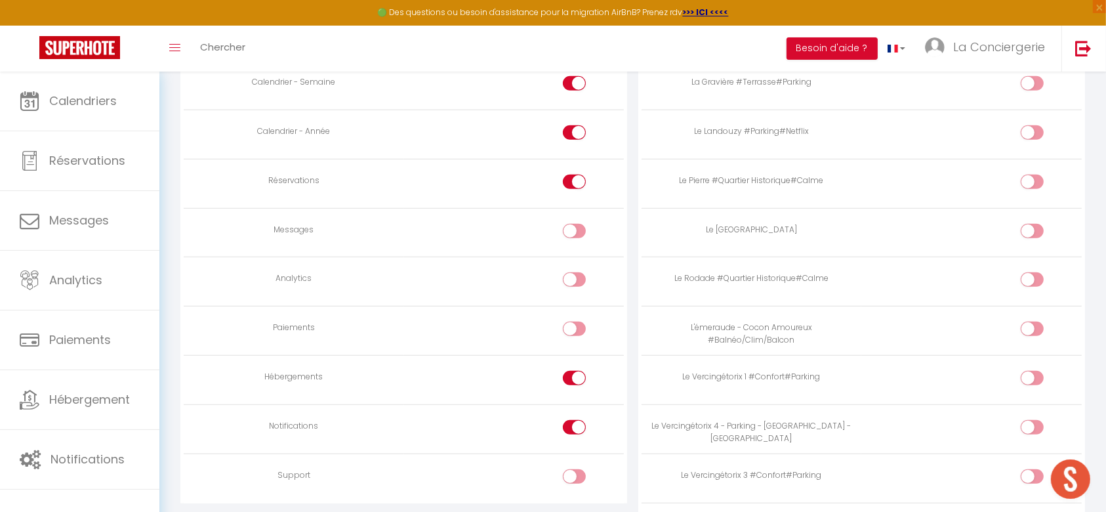
scroll to position [835, 0]
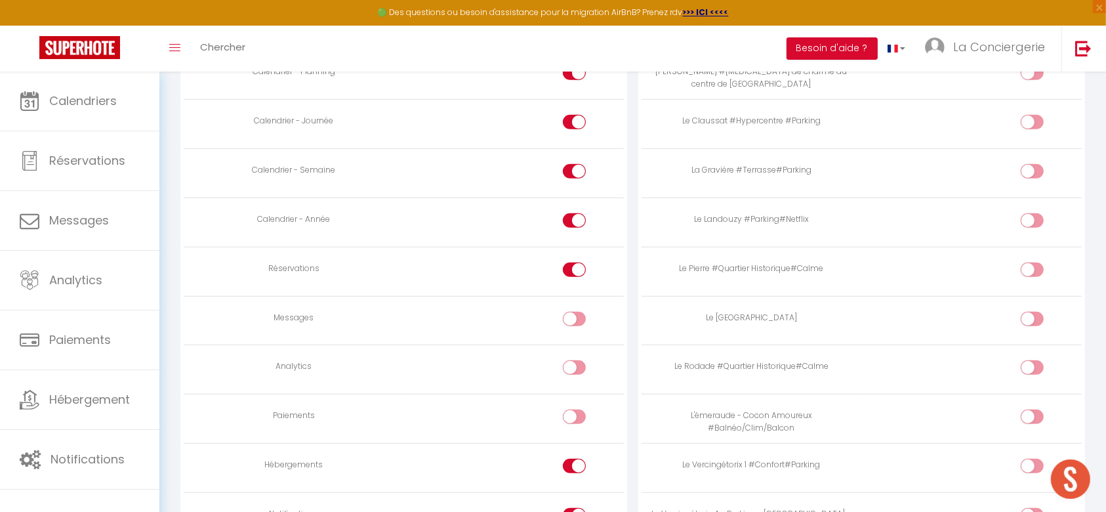
click at [1039, 213] on input "checkbox" at bounding box center [1043, 223] width 23 height 20
checkbox input "true"
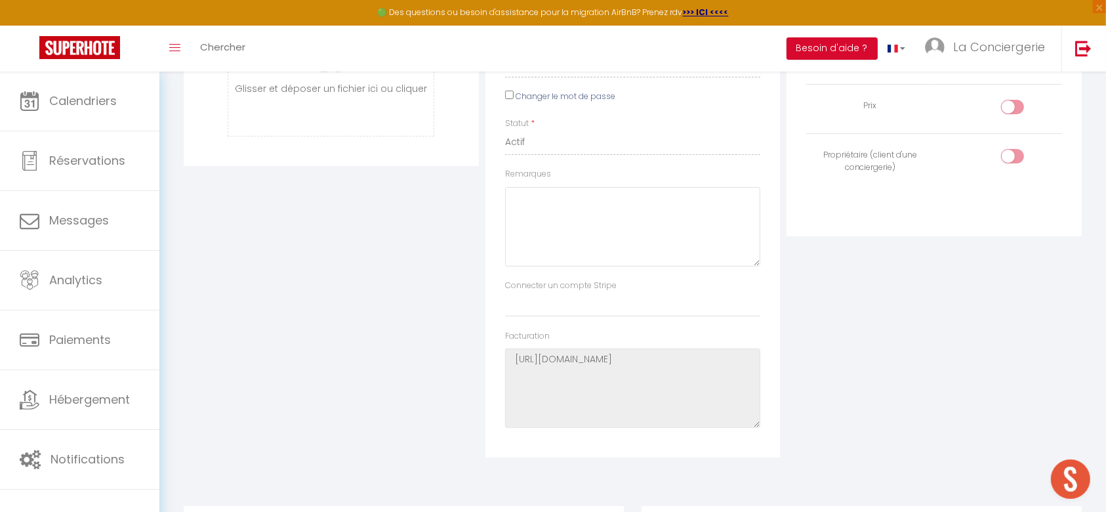
scroll to position [48, 0]
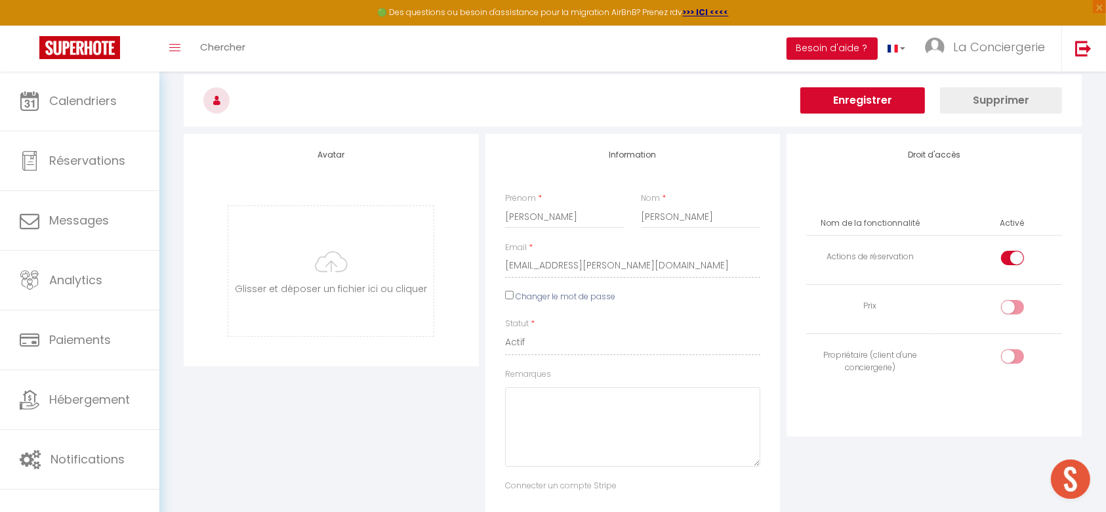
click at [881, 96] on button "Enregistrer" at bounding box center [862, 100] width 125 height 26
